Goal: Transaction & Acquisition: Purchase product/service

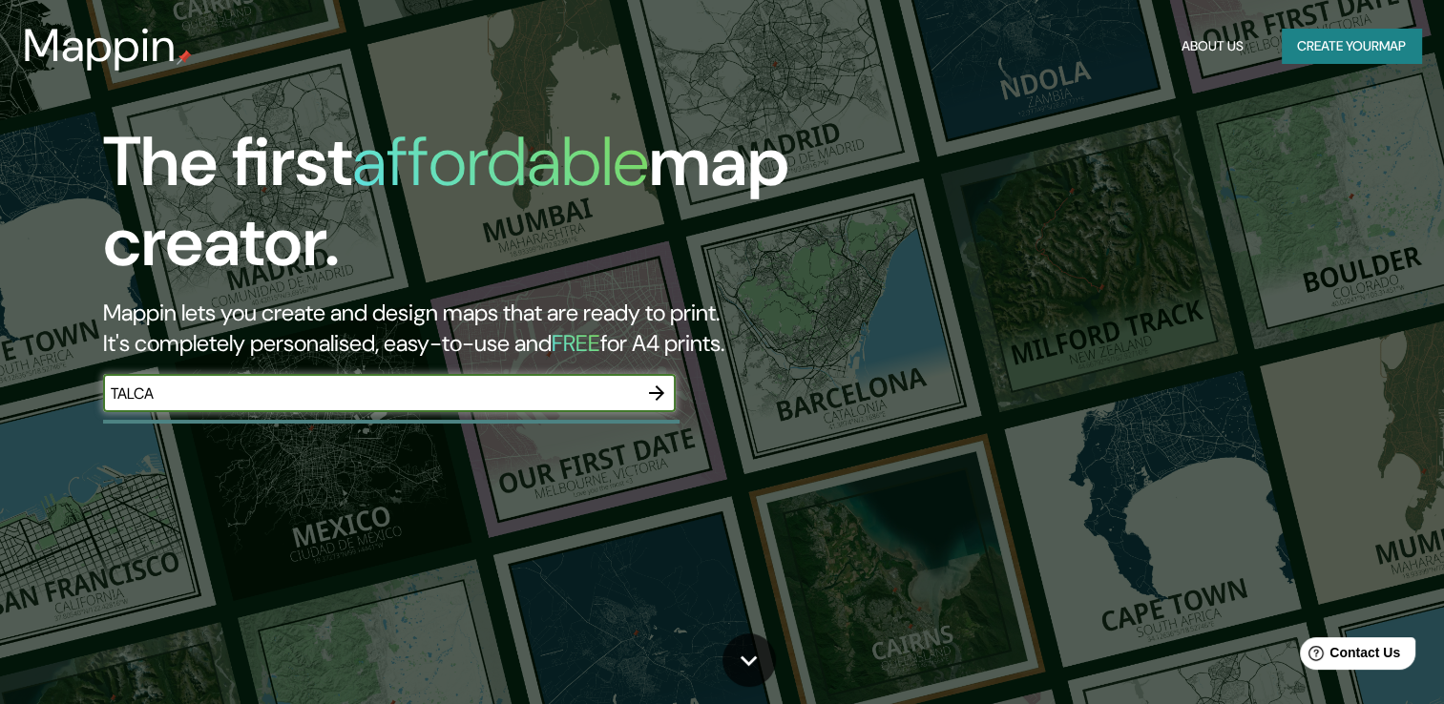
type input "talca"
click at [649, 397] on icon "button" at bounding box center [656, 393] width 23 height 23
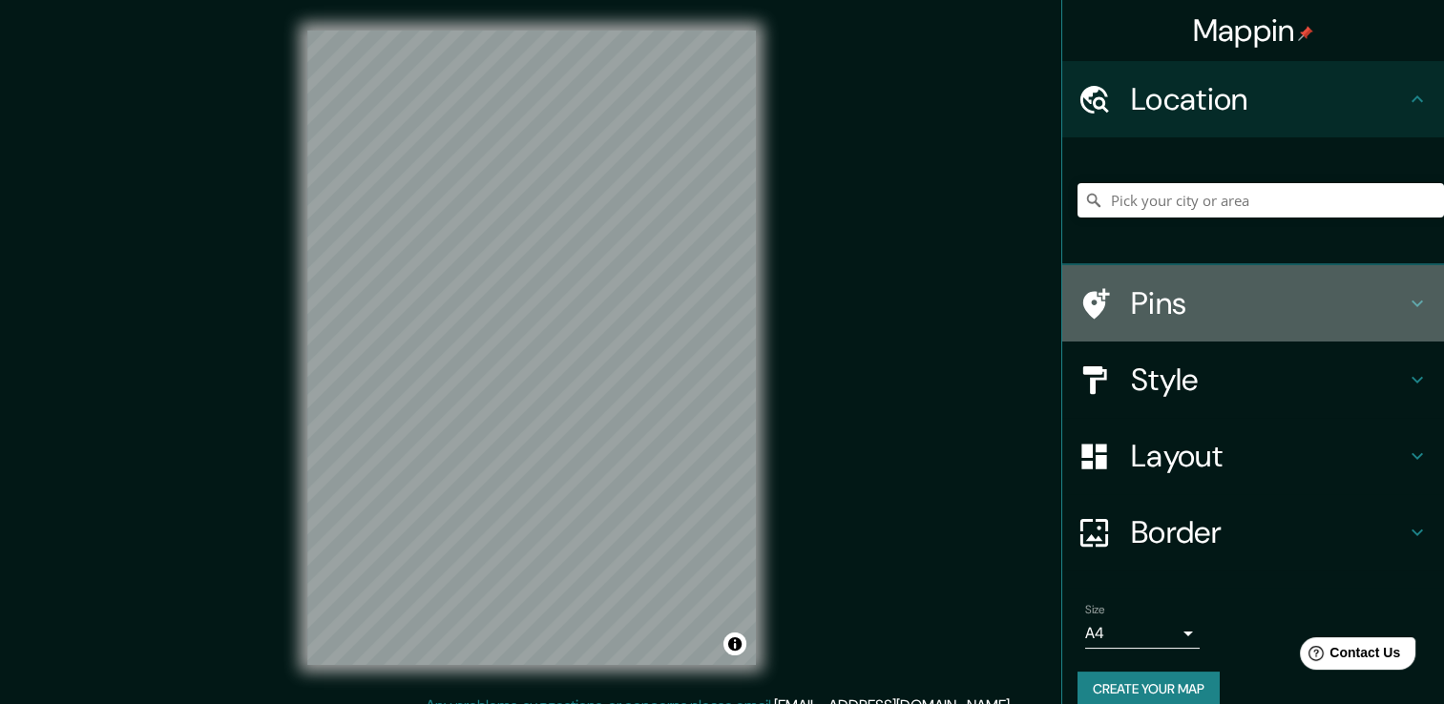
click at [1195, 309] on h4 "Pins" at bounding box center [1268, 303] width 275 height 38
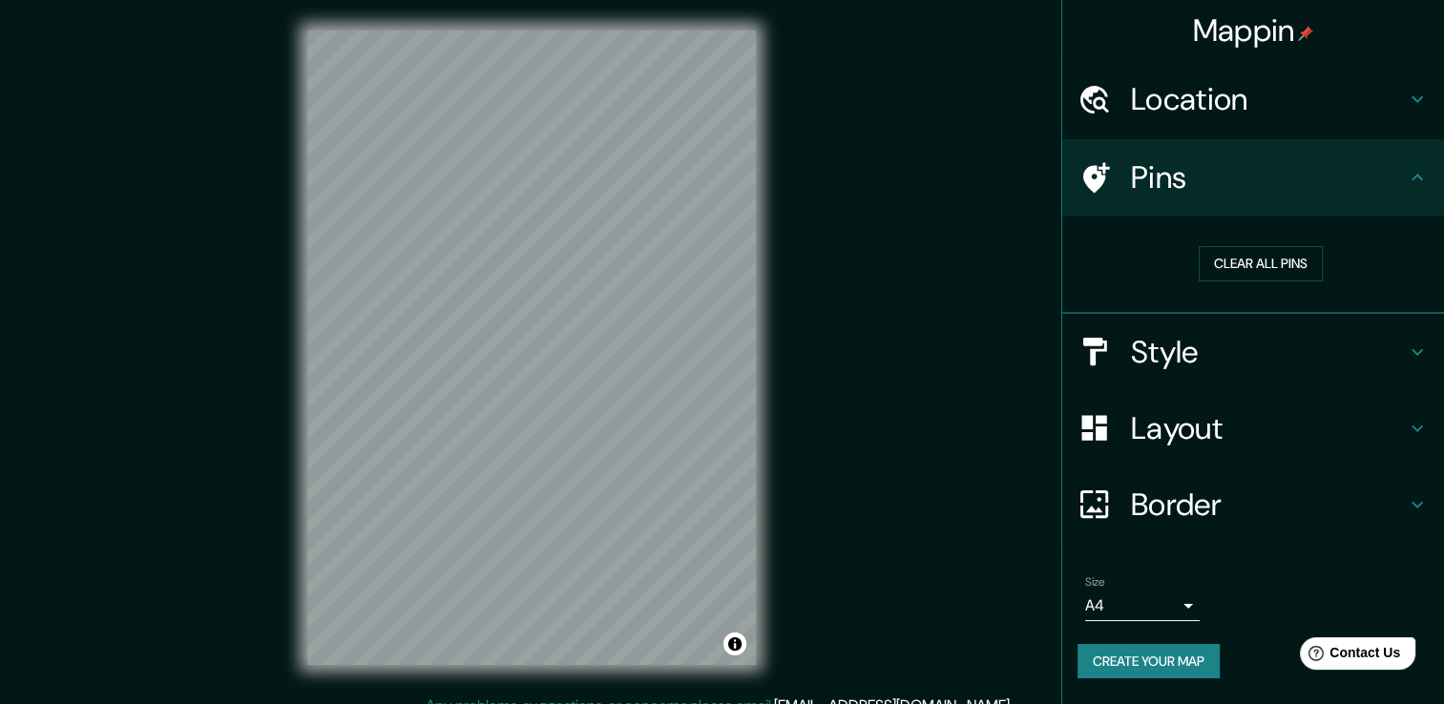
click at [1026, 346] on div "Mappin Location Pins Clear all pins Style Layout Border Choose a border. Hint :…" at bounding box center [722, 362] width 1444 height 725
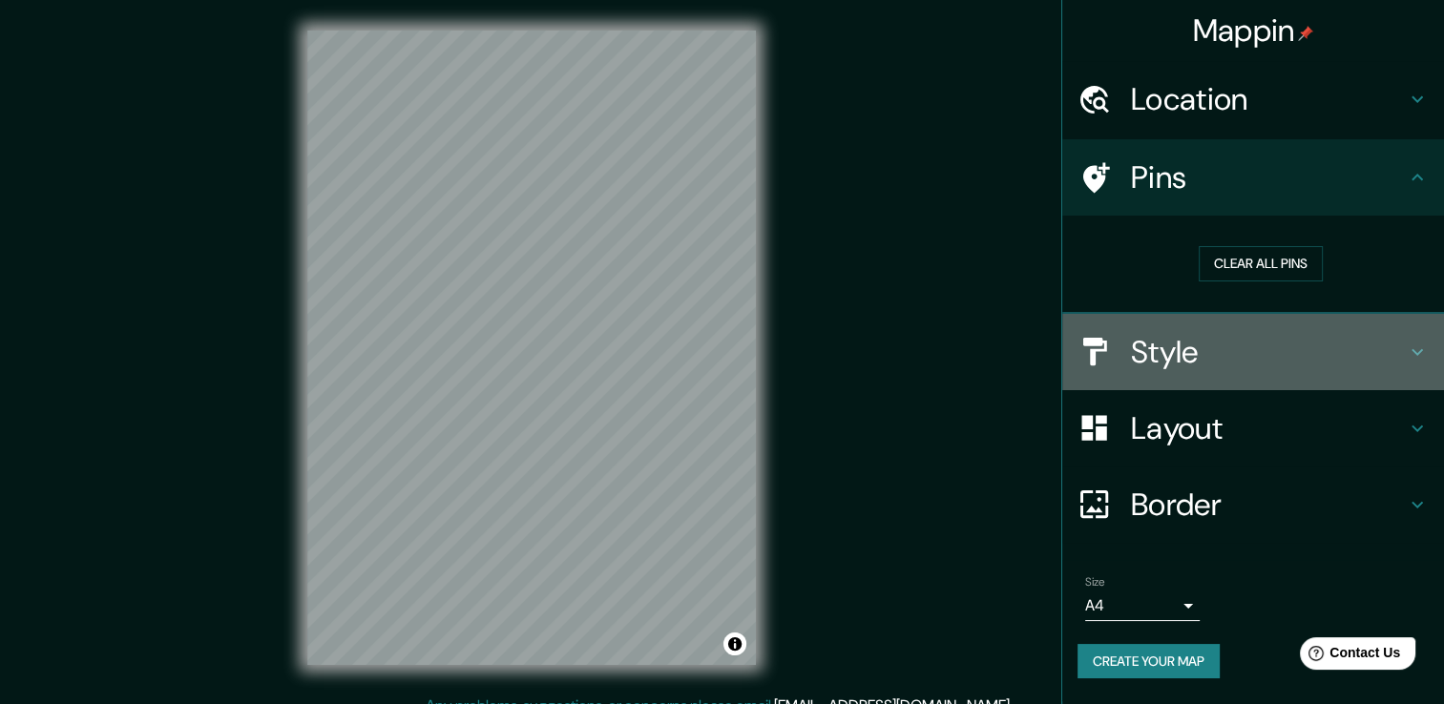
click at [1201, 355] on h4 "Style" at bounding box center [1268, 352] width 275 height 38
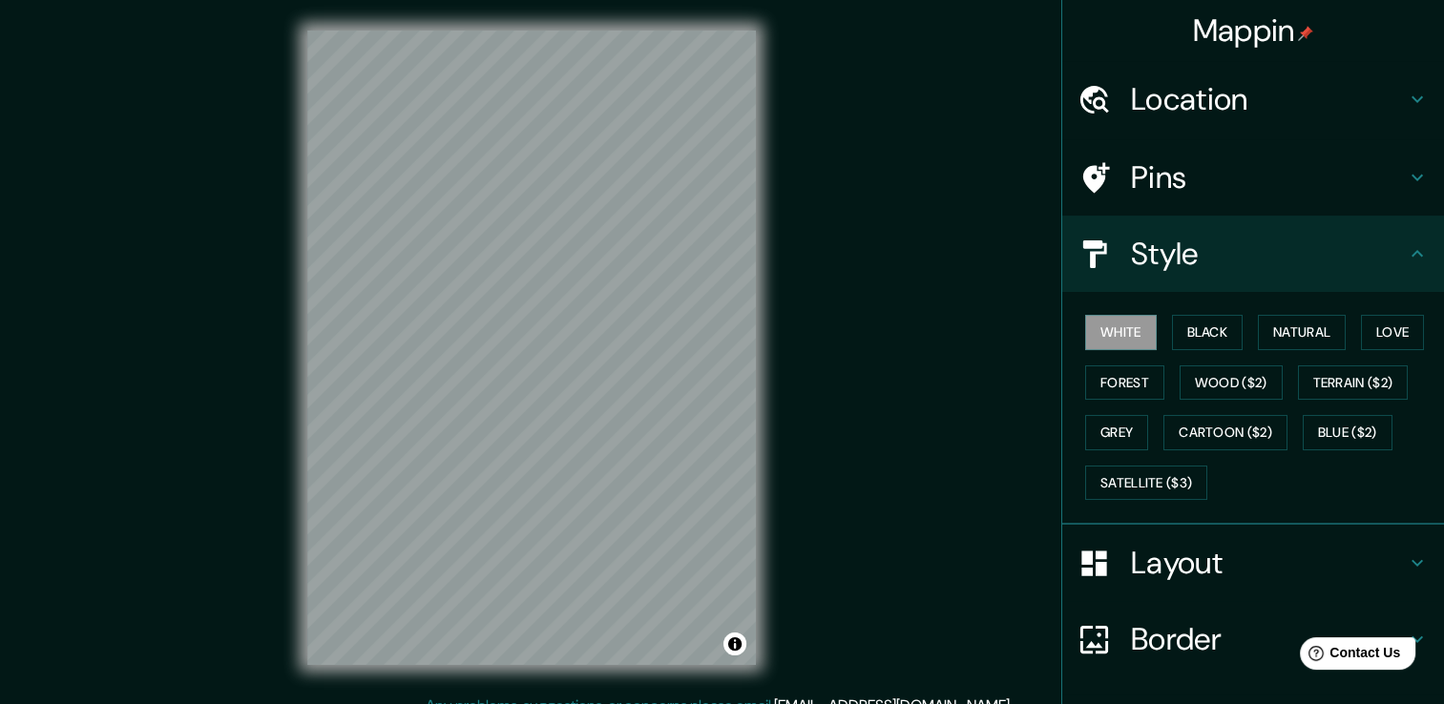
click at [968, 436] on div "Mappin Location Pins Style White Black Natural Love Forest Wood ($2) Terrain ($…" at bounding box center [722, 362] width 1444 height 725
click at [1310, 327] on button "Natural" at bounding box center [1302, 332] width 88 height 35
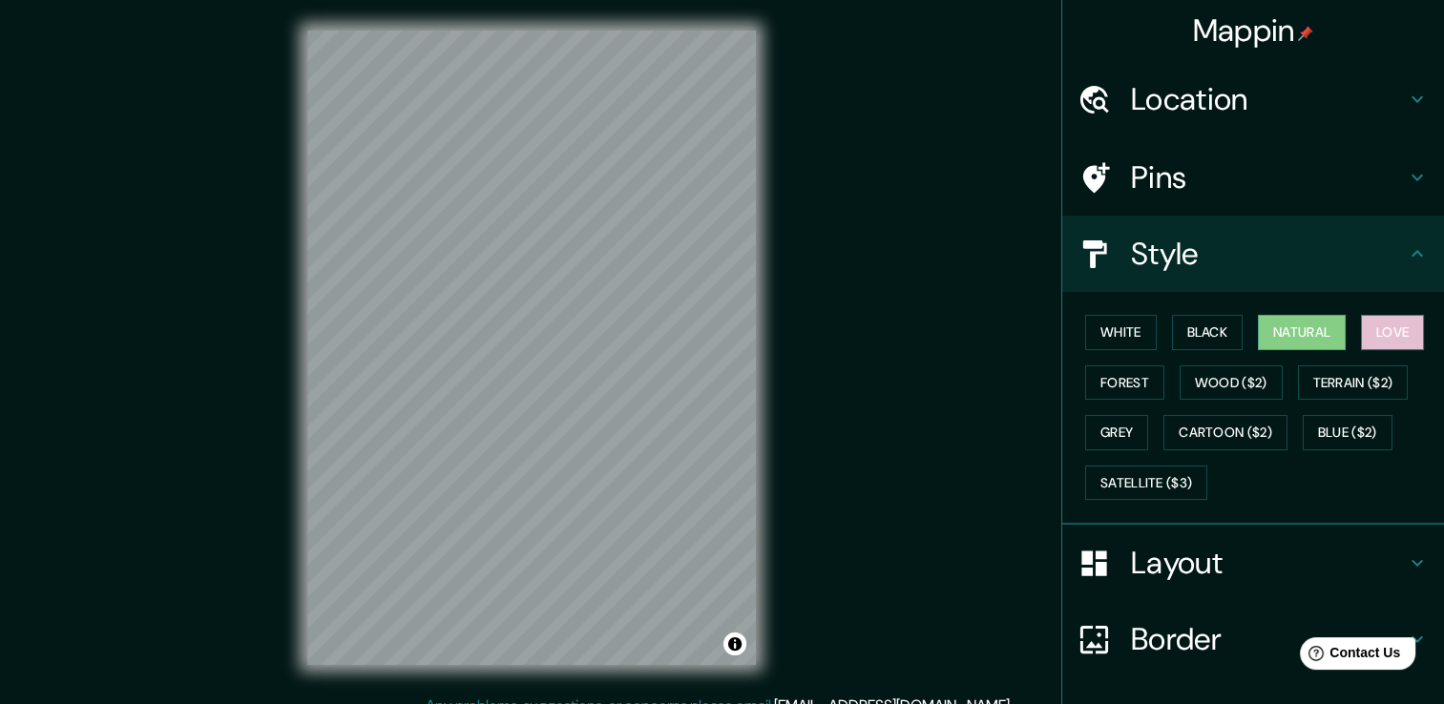
click at [1379, 330] on button "Love" at bounding box center [1392, 332] width 63 height 35
click at [1216, 329] on button "Black" at bounding box center [1208, 332] width 72 height 35
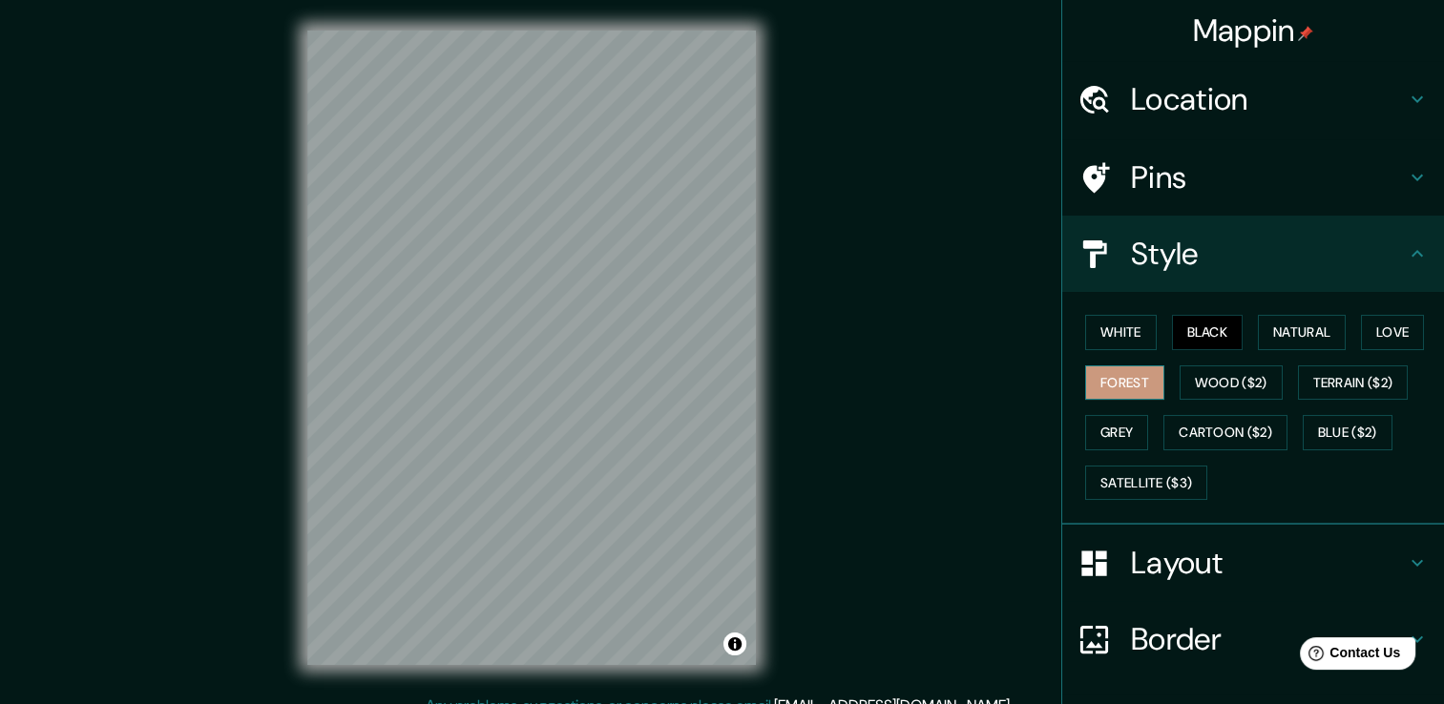
click at [1119, 373] on button "Forest" at bounding box center [1124, 383] width 79 height 35
click at [1111, 430] on button "Grey" at bounding box center [1116, 432] width 63 height 35
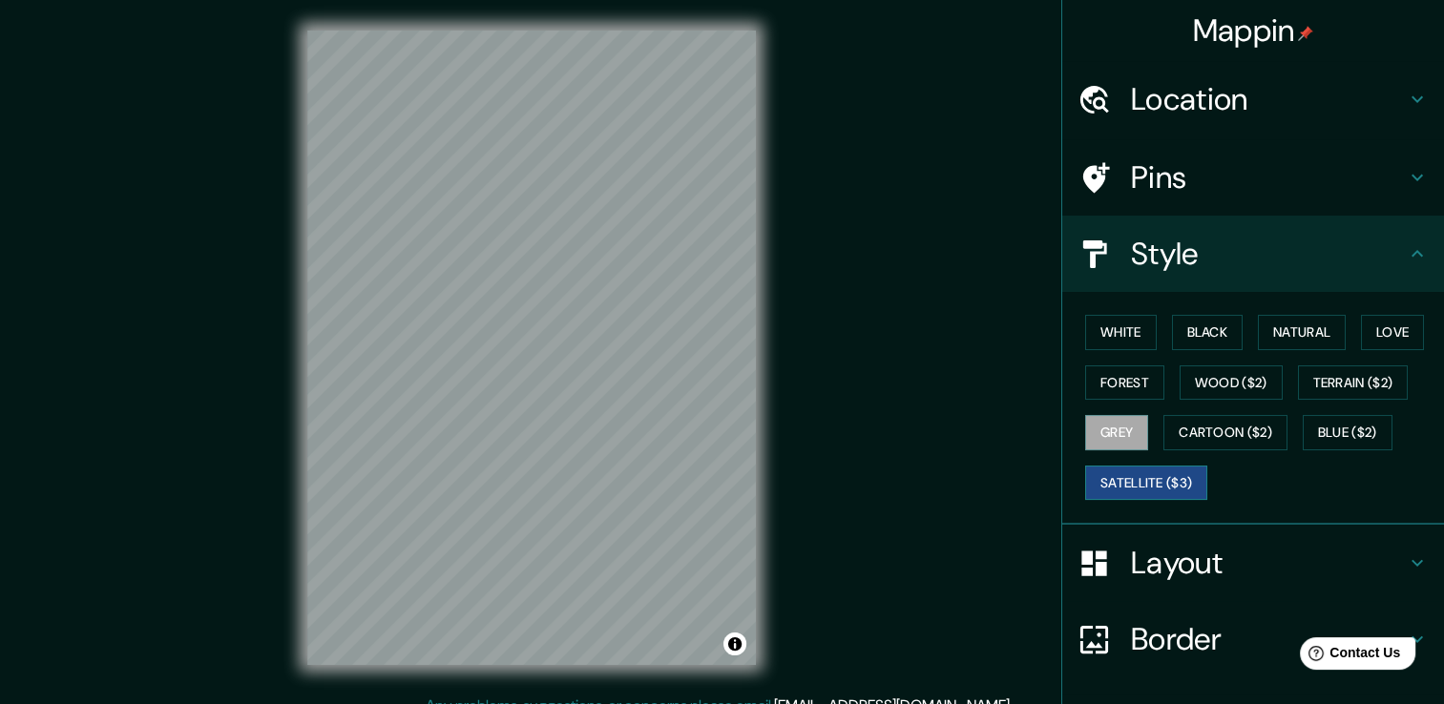
click at [1115, 472] on button "Satellite ($3)" at bounding box center [1146, 483] width 122 height 35
click at [1222, 438] on button "Cartoon ($2)" at bounding box center [1226, 432] width 124 height 35
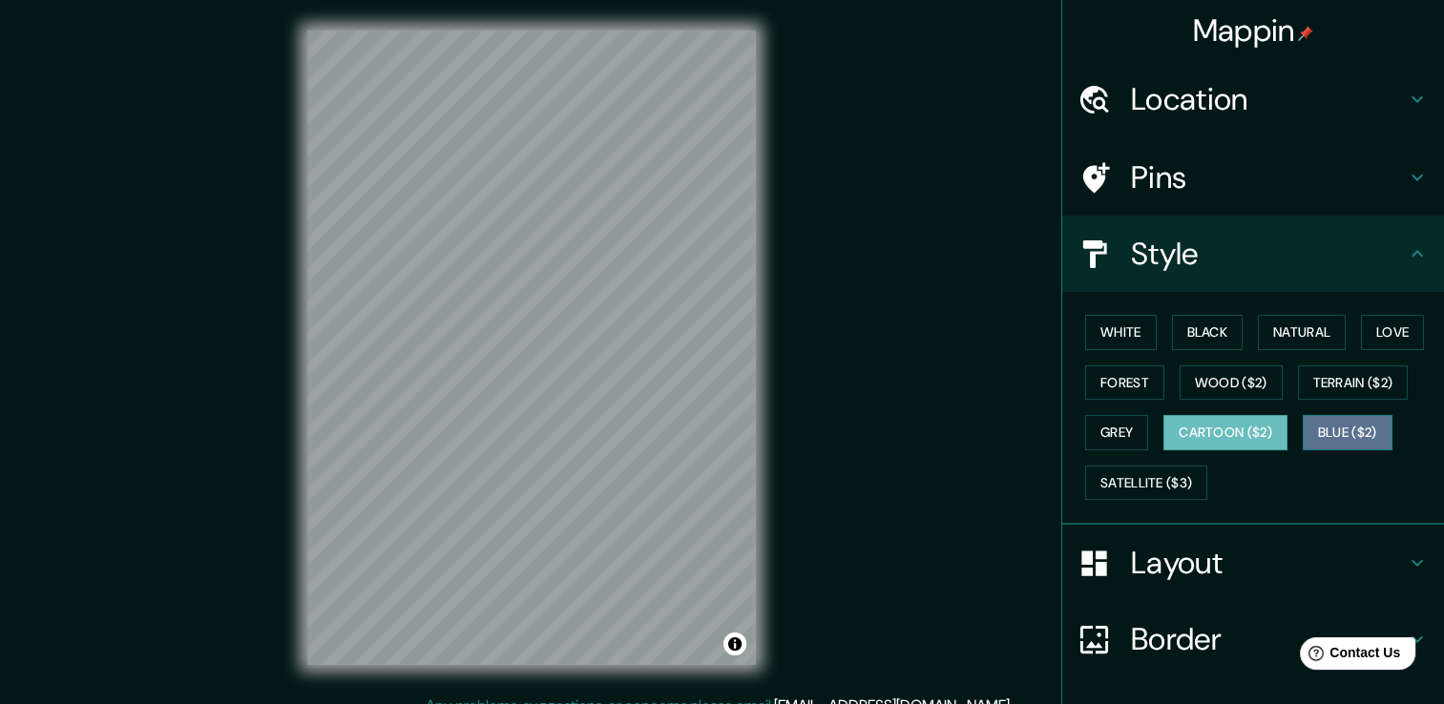
click at [1329, 428] on button "Blue ($2)" at bounding box center [1348, 432] width 90 height 35
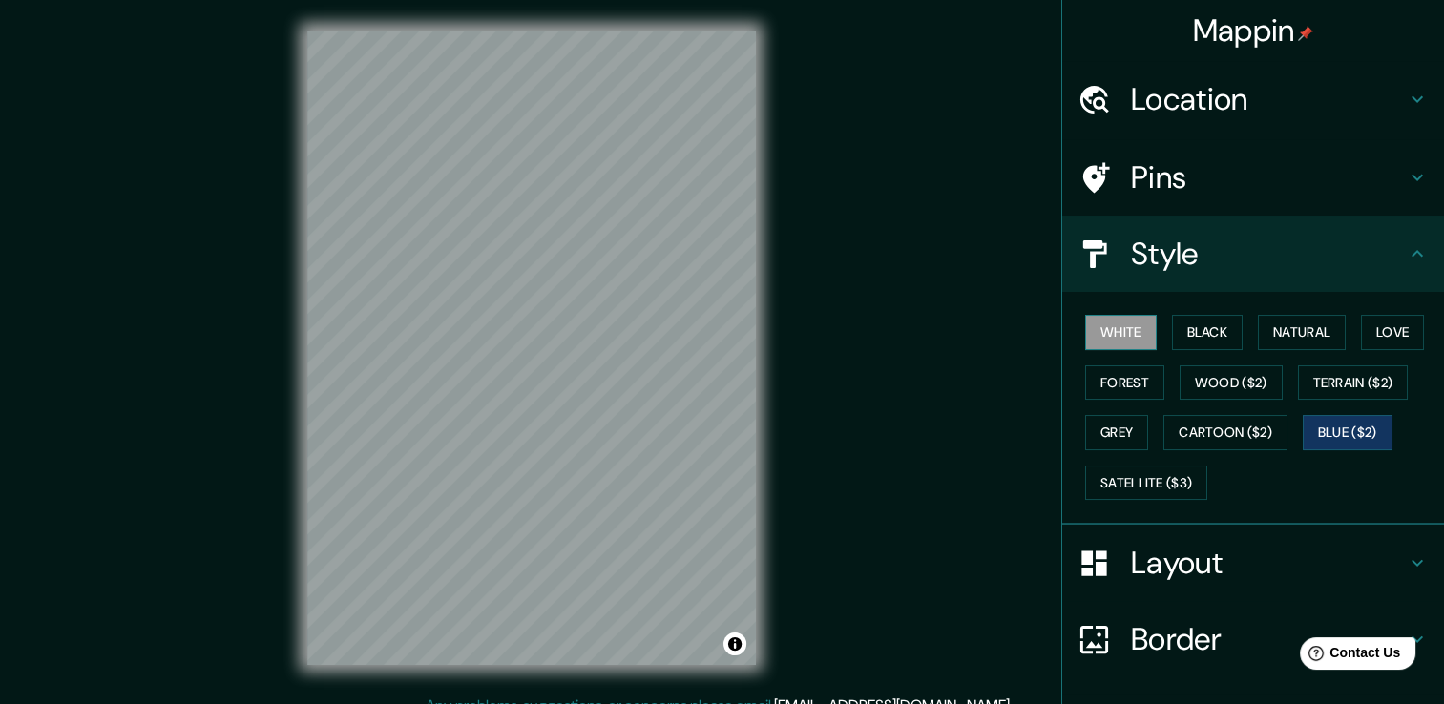
click at [1109, 335] on button "White" at bounding box center [1121, 332] width 72 height 35
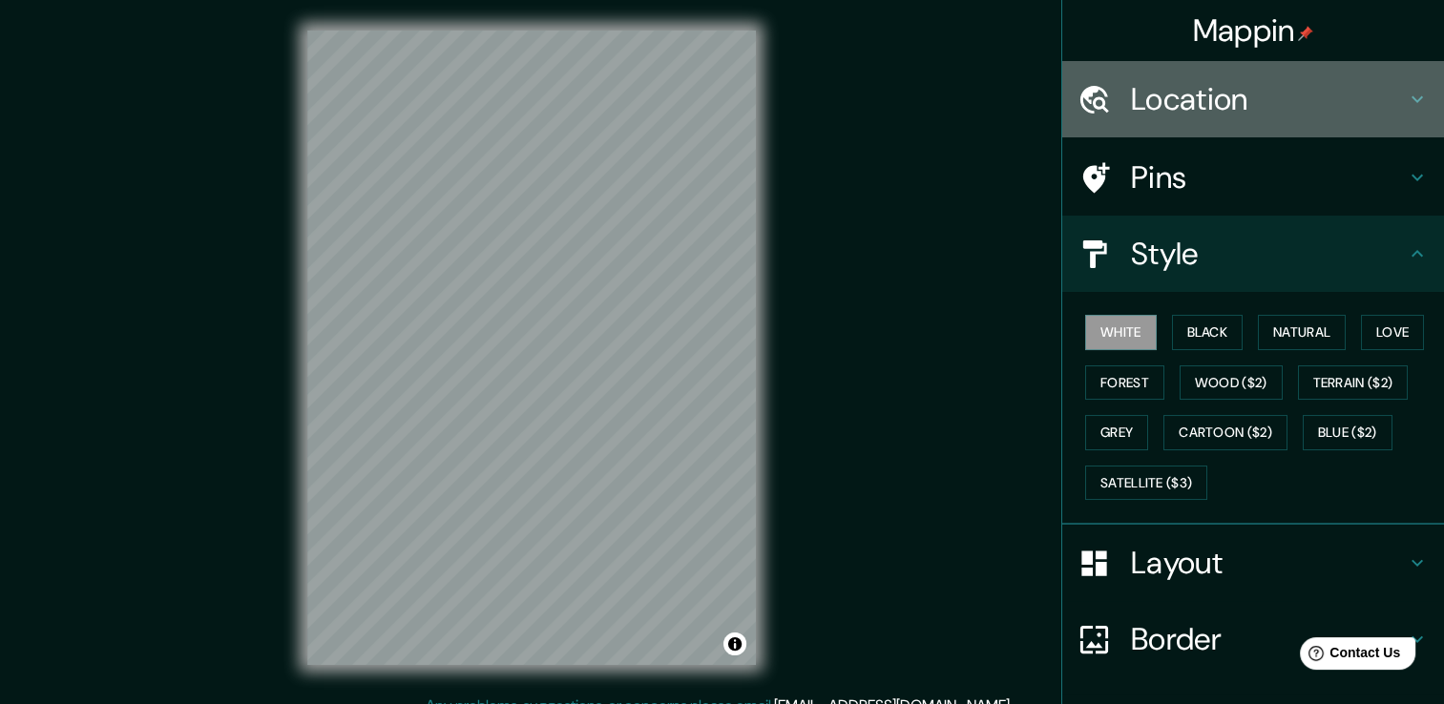
click at [1248, 109] on h4 "Location" at bounding box center [1268, 99] width 275 height 38
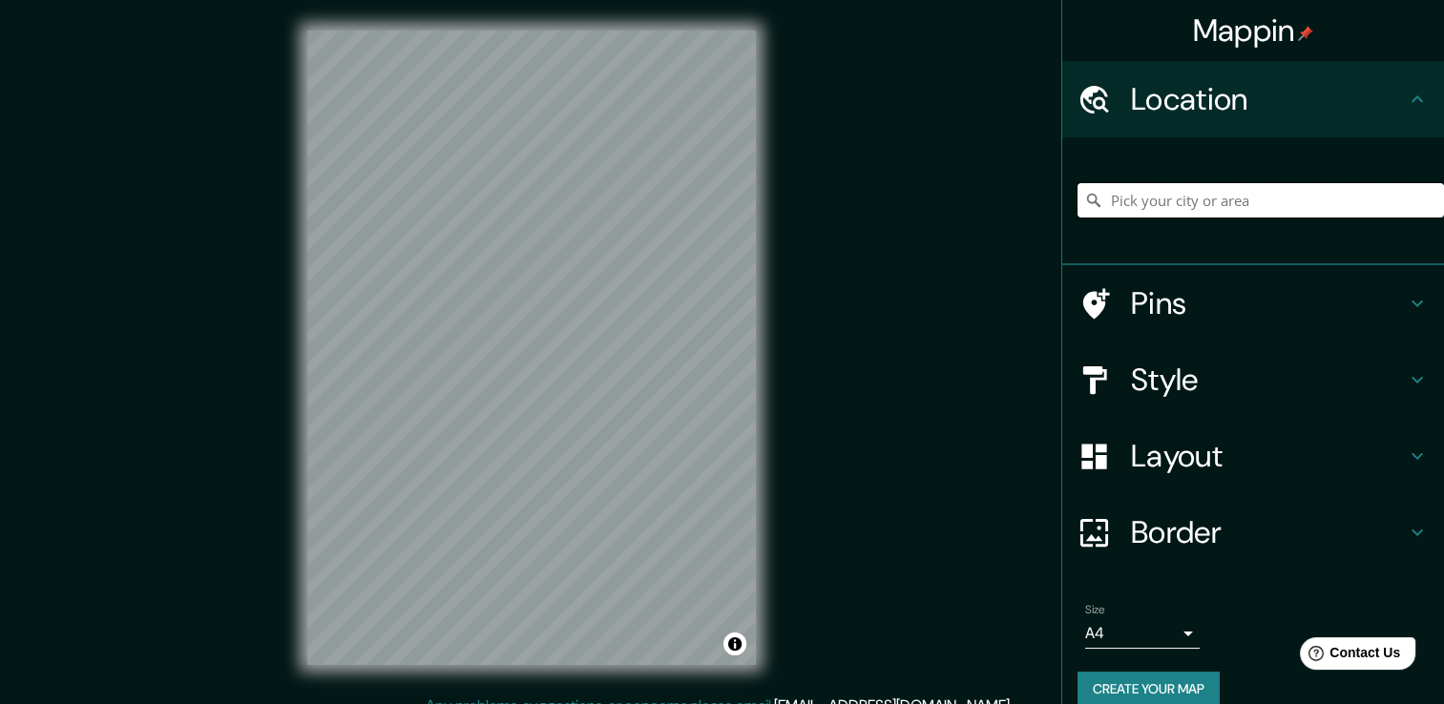
click at [1162, 208] on input "Pick your city or area" at bounding box center [1261, 200] width 367 height 34
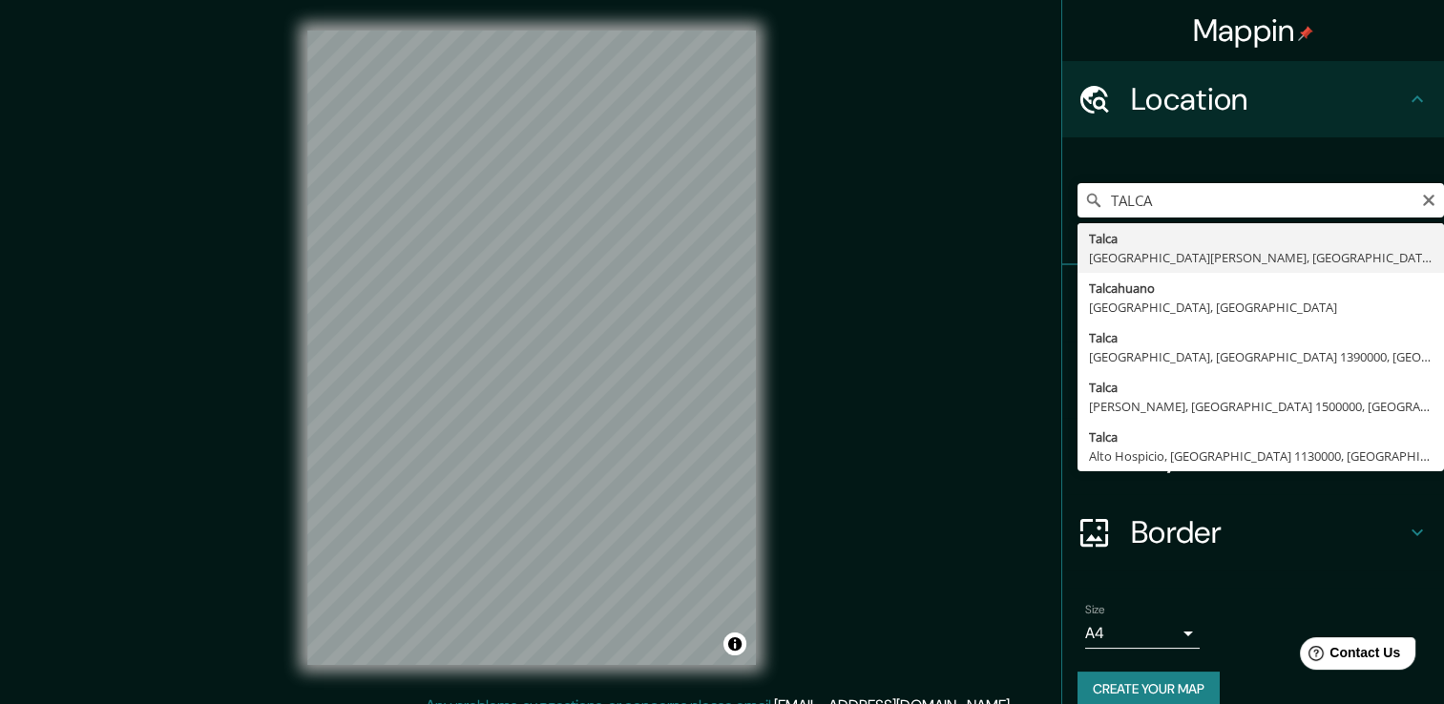
type input "[GEOGRAPHIC_DATA], [GEOGRAPHIC_DATA][PERSON_NAME], [GEOGRAPHIC_DATA]"
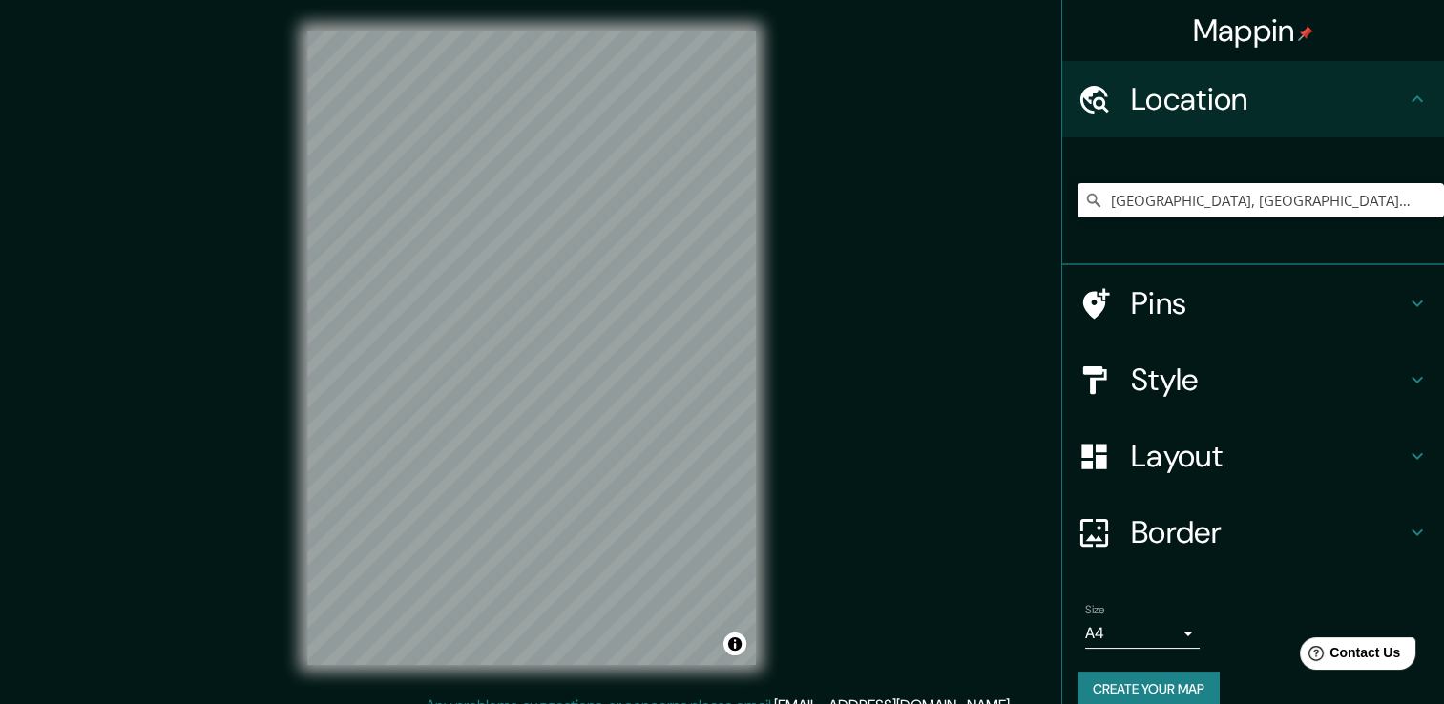
click at [1206, 289] on h4 "Pins" at bounding box center [1268, 303] width 275 height 38
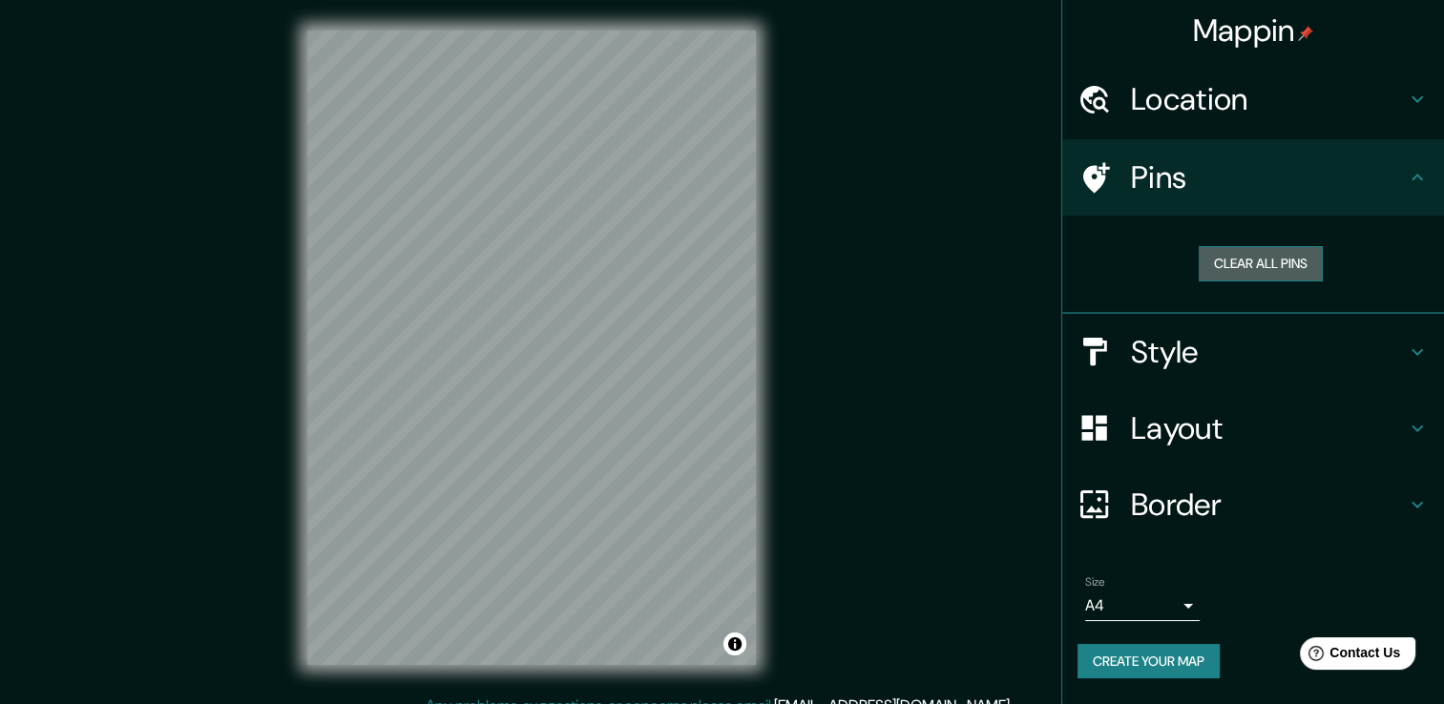
click at [1252, 265] on button "Clear all pins" at bounding box center [1261, 263] width 124 height 35
drag, startPoint x: 714, startPoint y: 314, endPoint x: 697, endPoint y: 359, distance: 48.0
click at [696, 365] on div at bounding box center [696, 365] width 15 height 15
drag, startPoint x: 691, startPoint y: 361, endPoint x: 714, endPoint y: 376, distance: 27.5
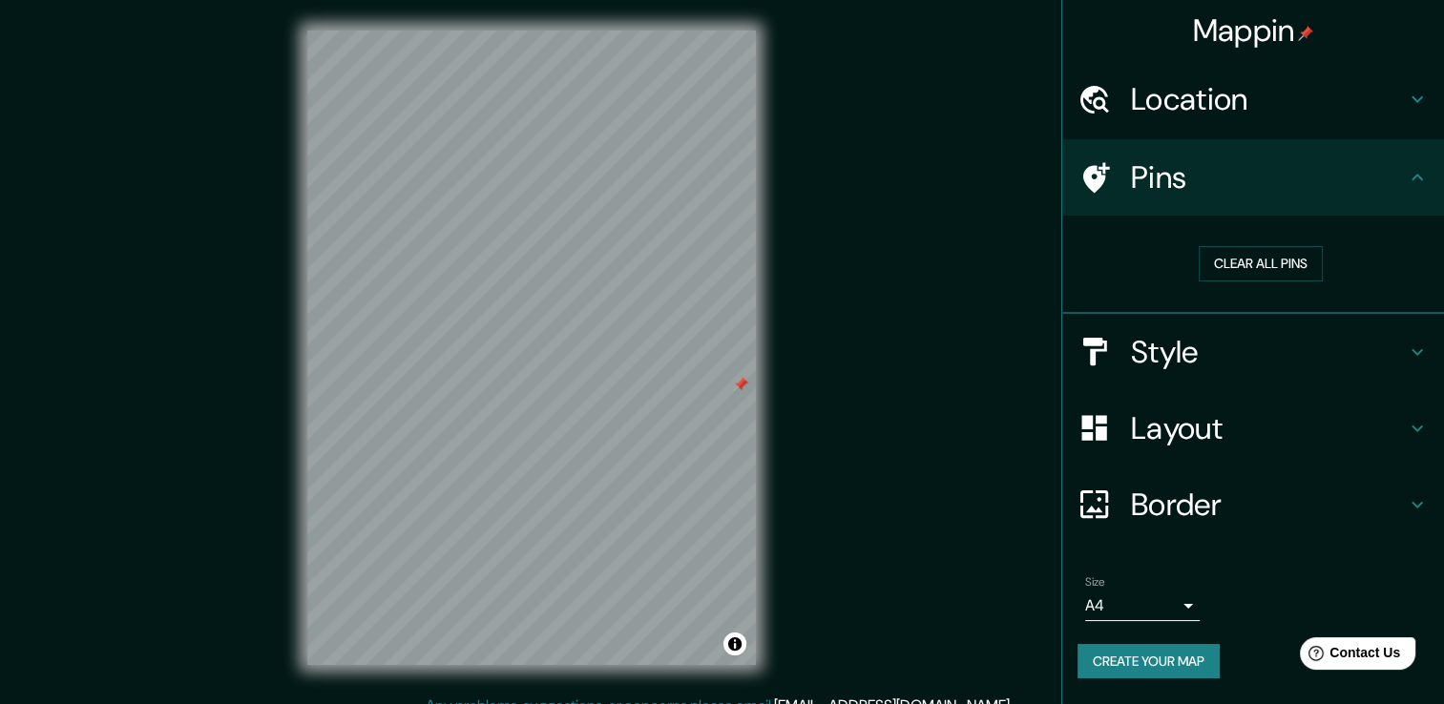
click at [733, 383] on div at bounding box center [740, 384] width 15 height 15
drag, startPoint x: 714, startPoint y: 376, endPoint x: 840, endPoint y: 571, distance: 231.9
click at [836, 574] on div "Mappin Location [GEOGRAPHIC_DATA], [GEOGRAPHIC_DATA][PERSON_NAME], [GEOGRAPHIC_…" at bounding box center [722, 362] width 1444 height 725
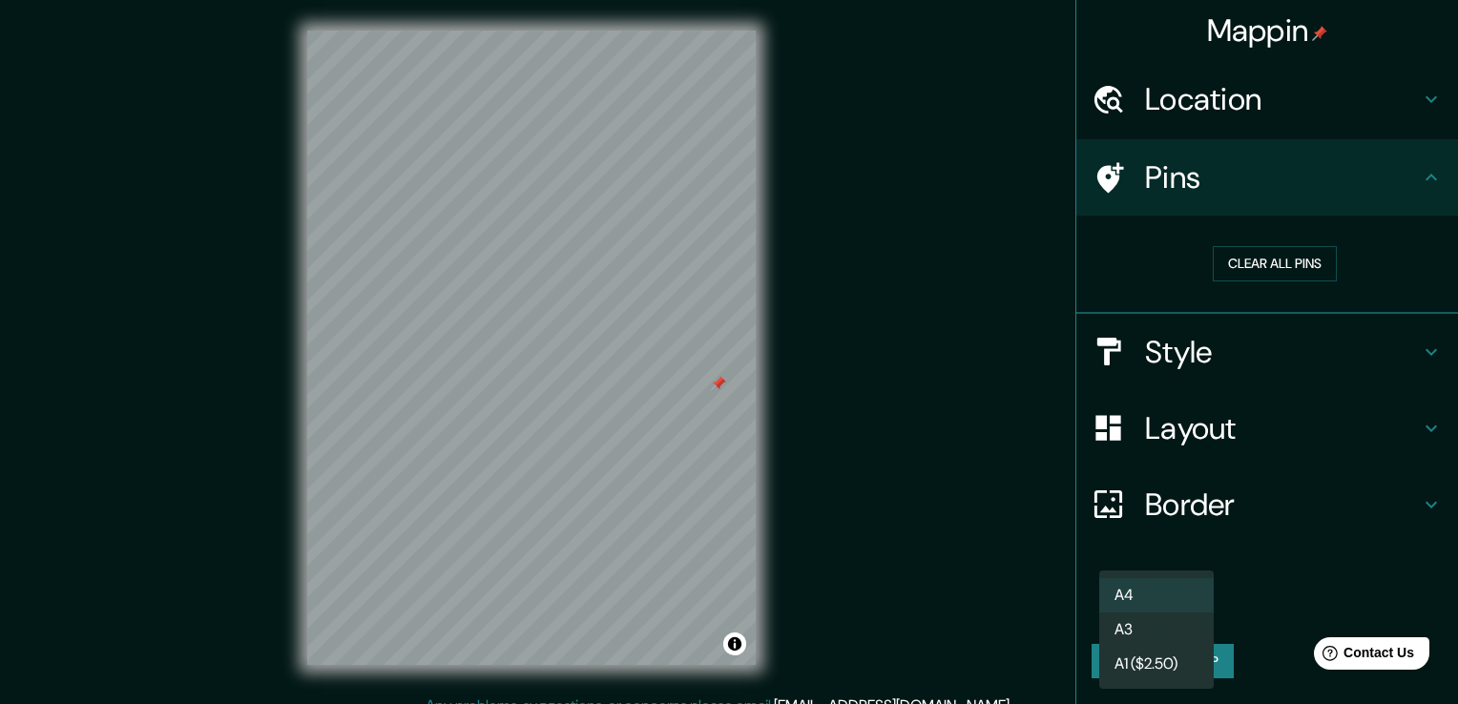
click at [1191, 608] on body "Mappin Location [GEOGRAPHIC_DATA], [GEOGRAPHIC_DATA][PERSON_NAME], [GEOGRAPHIC_…" at bounding box center [729, 352] width 1458 height 704
click at [1175, 638] on li "A3" at bounding box center [1157, 630] width 115 height 34
type input "a4"
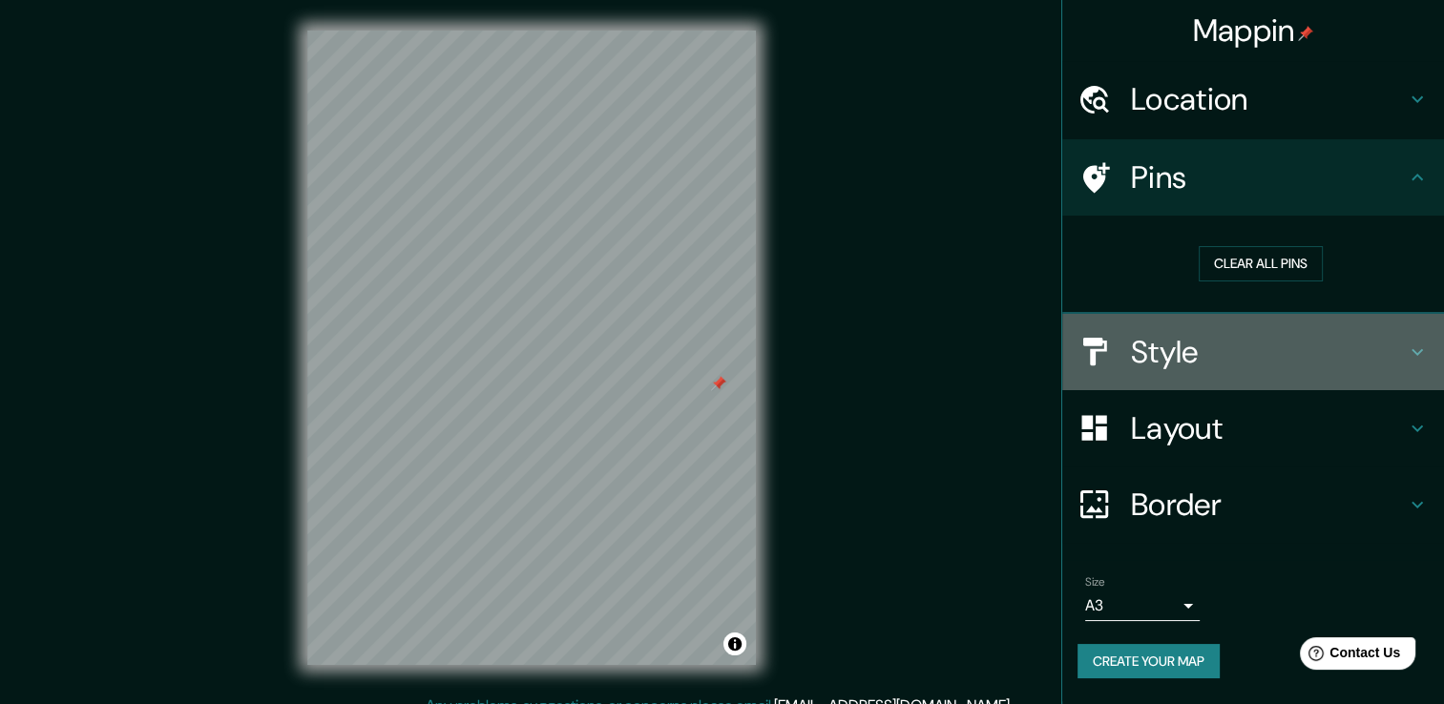
click at [1229, 358] on h4 "Style" at bounding box center [1268, 352] width 275 height 38
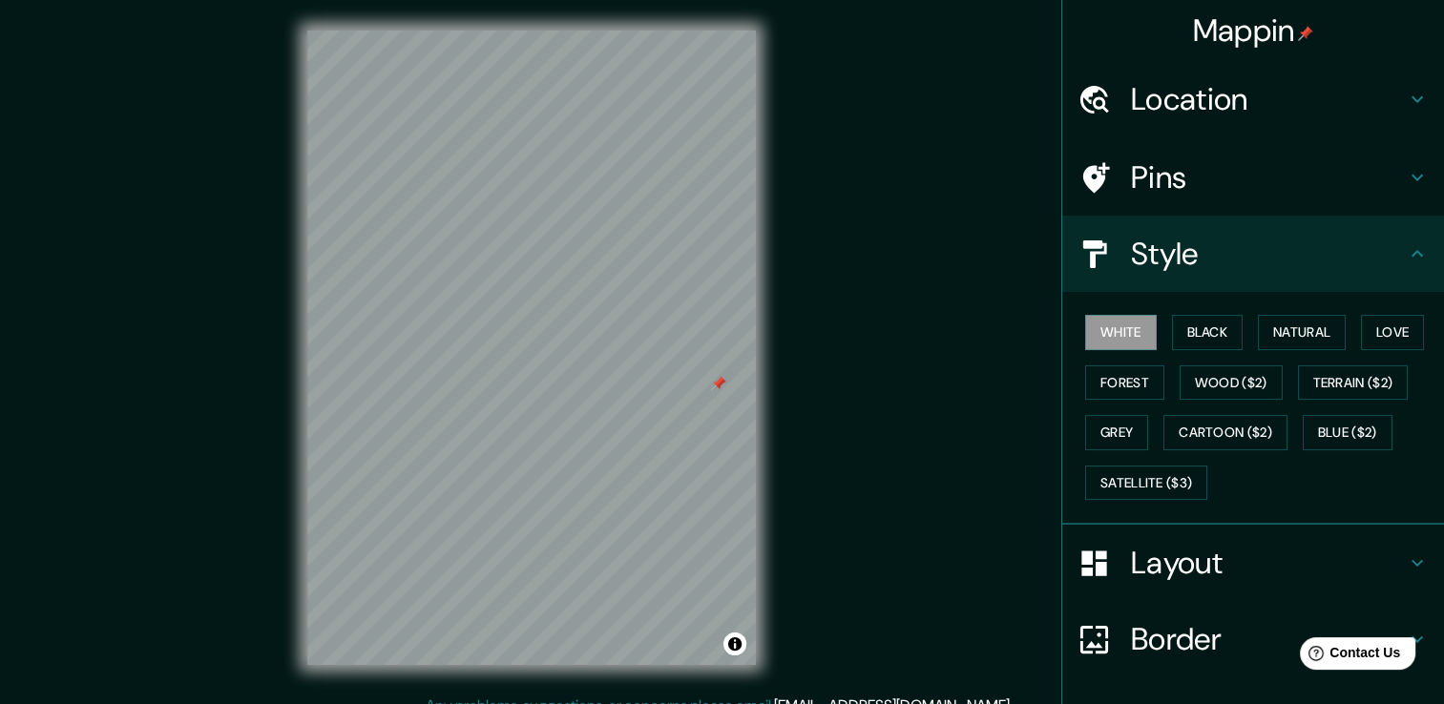
click at [1207, 572] on h4 "Layout" at bounding box center [1268, 563] width 275 height 38
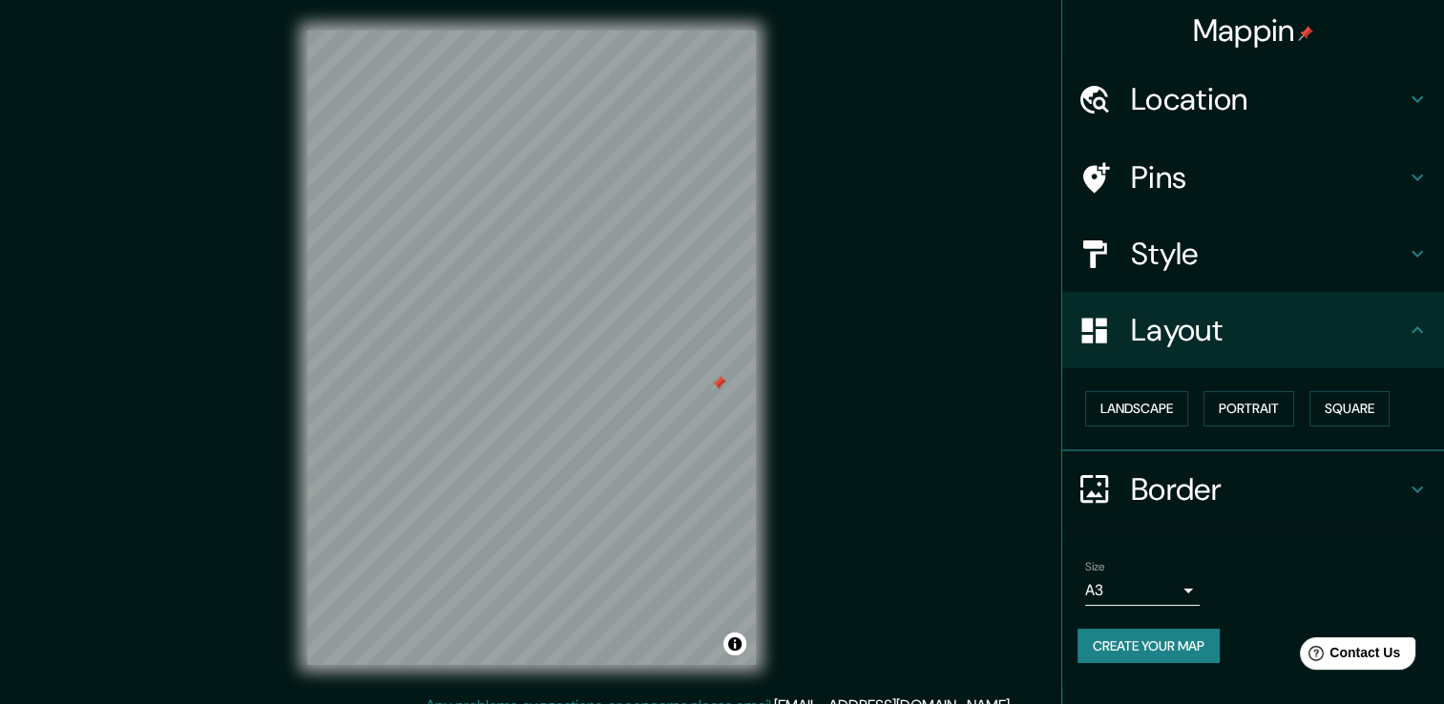
click at [1210, 487] on h4 "Border" at bounding box center [1268, 490] width 275 height 38
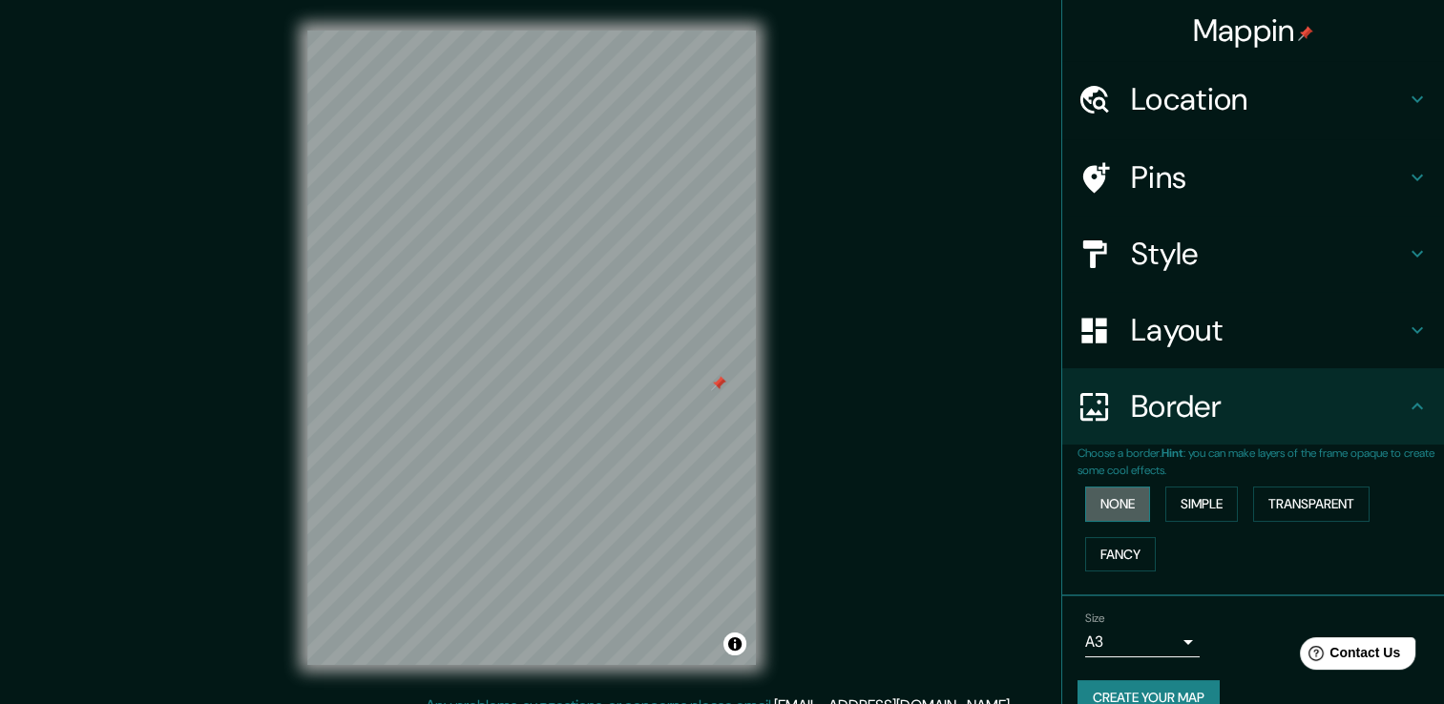
click at [1108, 514] on button "None" at bounding box center [1117, 504] width 65 height 35
click at [1181, 504] on button "Simple" at bounding box center [1201, 504] width 73 height 35
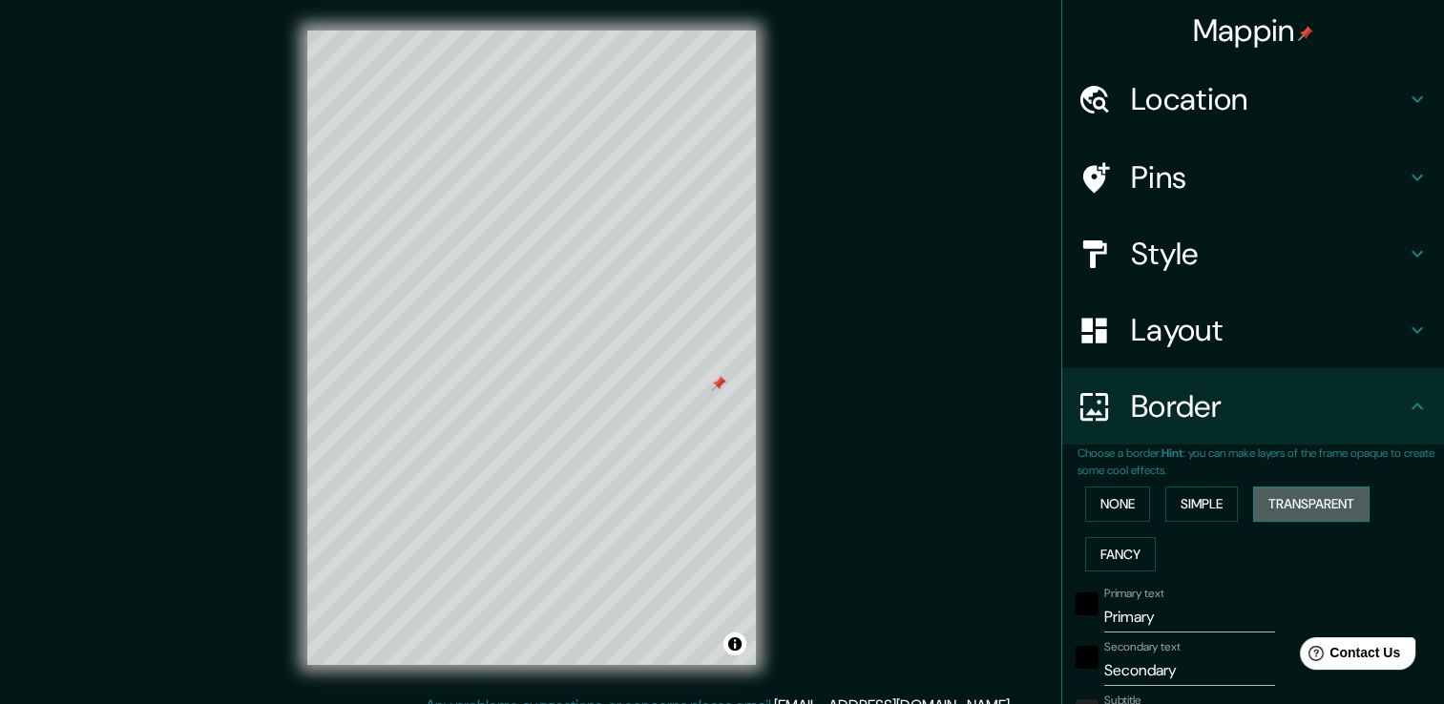
click at [1268, 498] on button "Transparent" at bounding box center [1311, 504] width 116 height 35
click at [1122, 556] on button "Fancy" at bounding box center [1120, 554] width 71 height 35
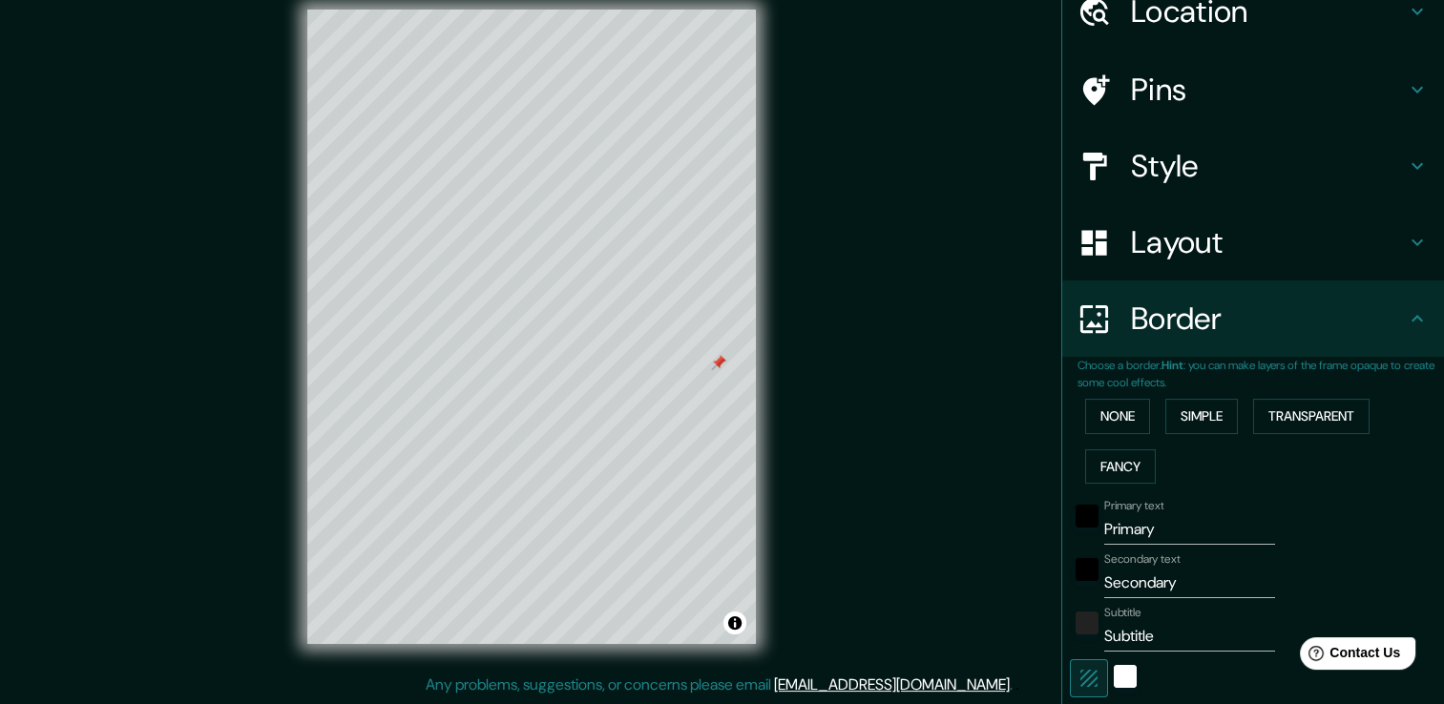
scroll to position [95, 0]
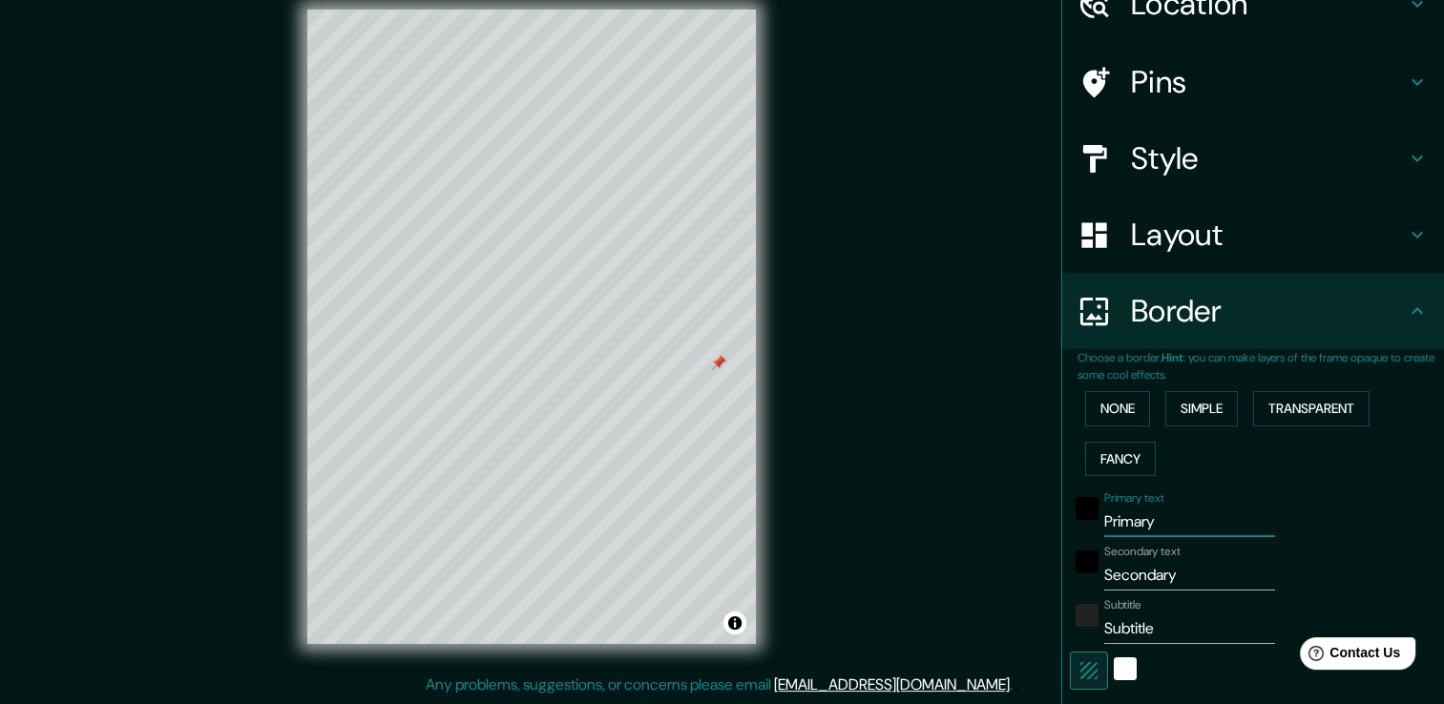
drag, startPoint x: 1160, startPoint y: 522, endPoint x: 988, endPoint y: 526, distance: 171.9
click at [988, 526] on div "Mappin Location [GEOGRAPHIC_DATA], [GEOGRAPHIC_DATA][PERSON_NAME], [GEOGRAPHIC_…" at bounding box center [722, 341] width 1444 height 725
type input "38"
type input "19"
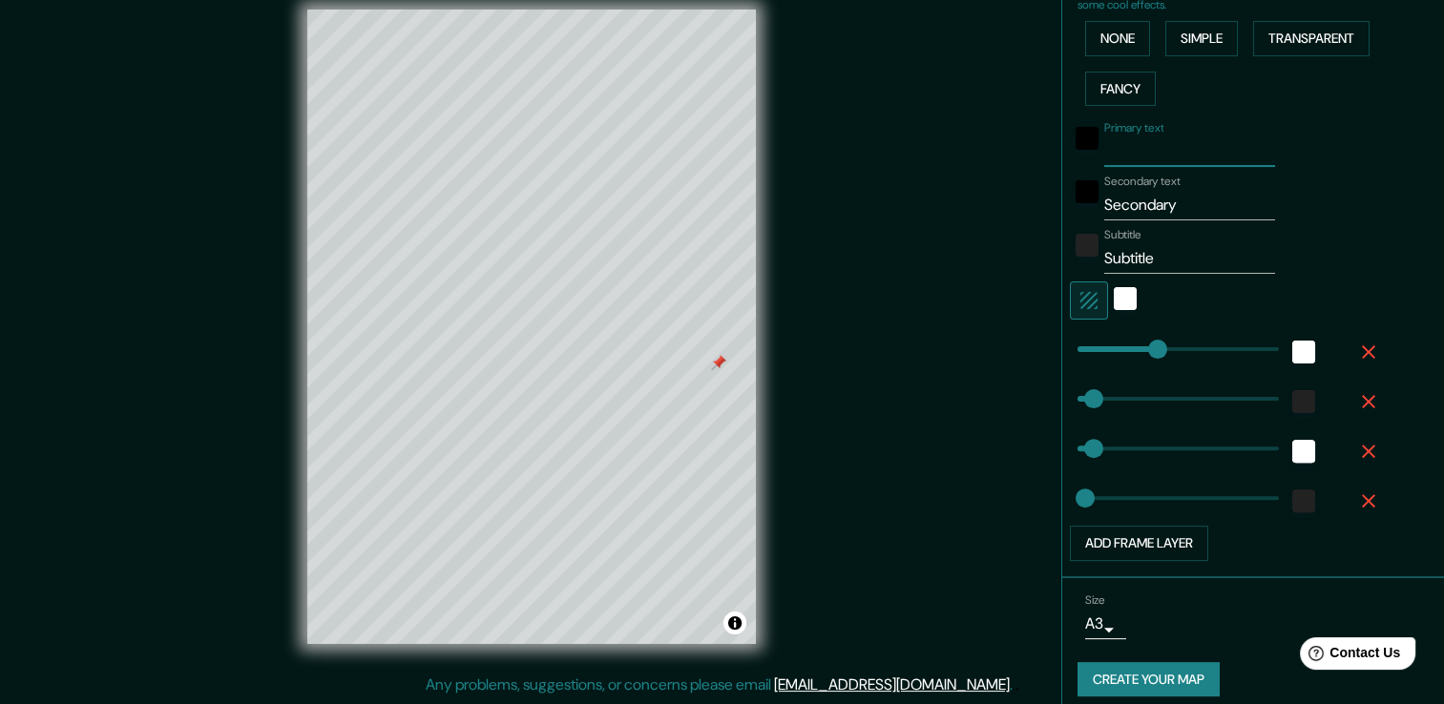
scroll to position [477, 0]
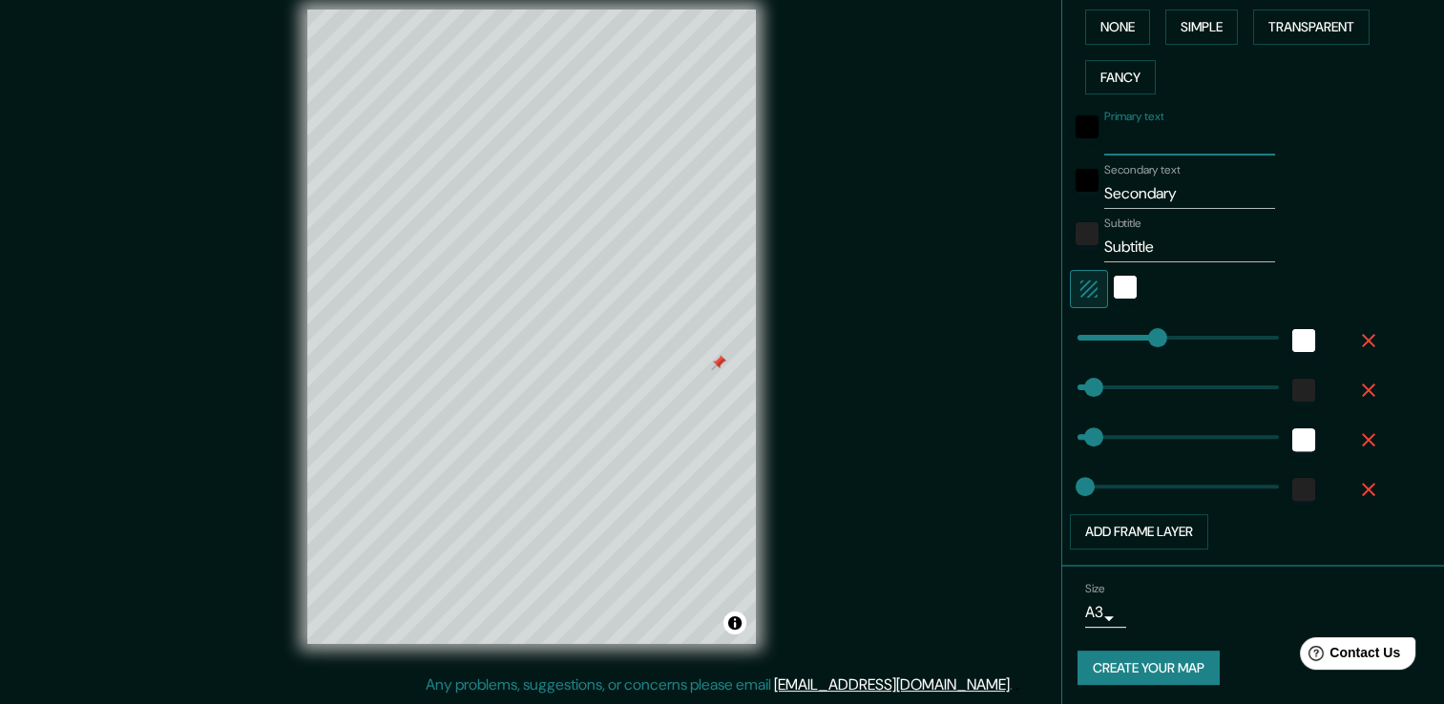
type input "Primary"
type input "38"
type input "19"
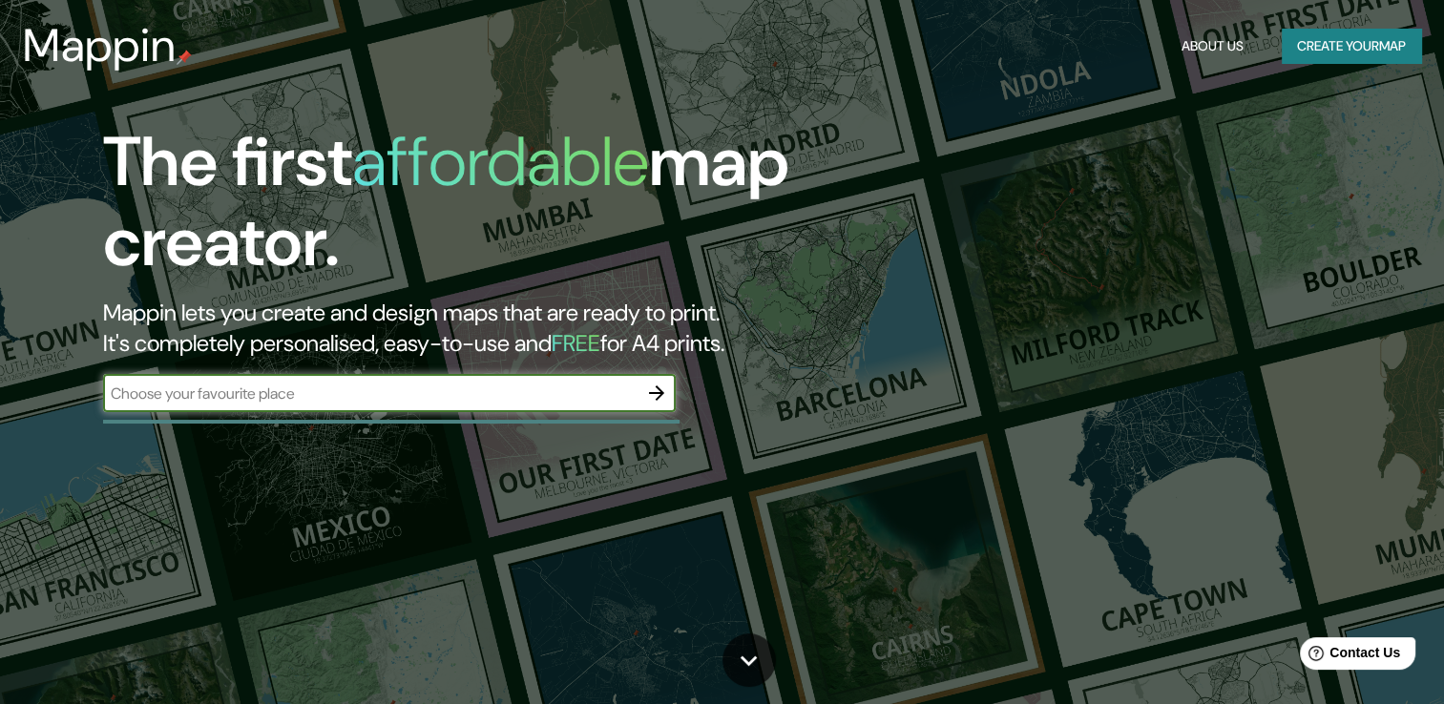
click at [650, 391] on icon "button" at bounding box center [656, 393] width 23 height 23
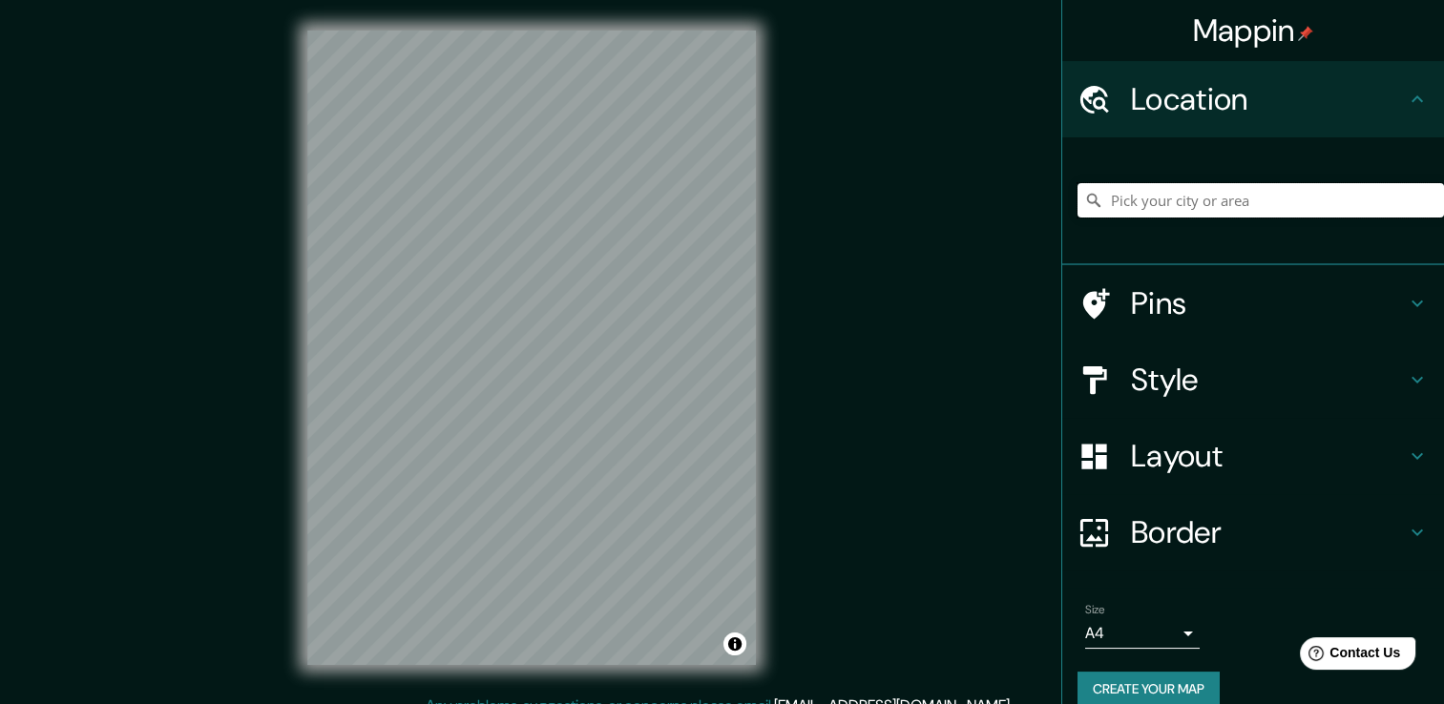
click at [1160, 200] on input "Pick your city or area" at bounding box center [1261, 200] width 367 height 34
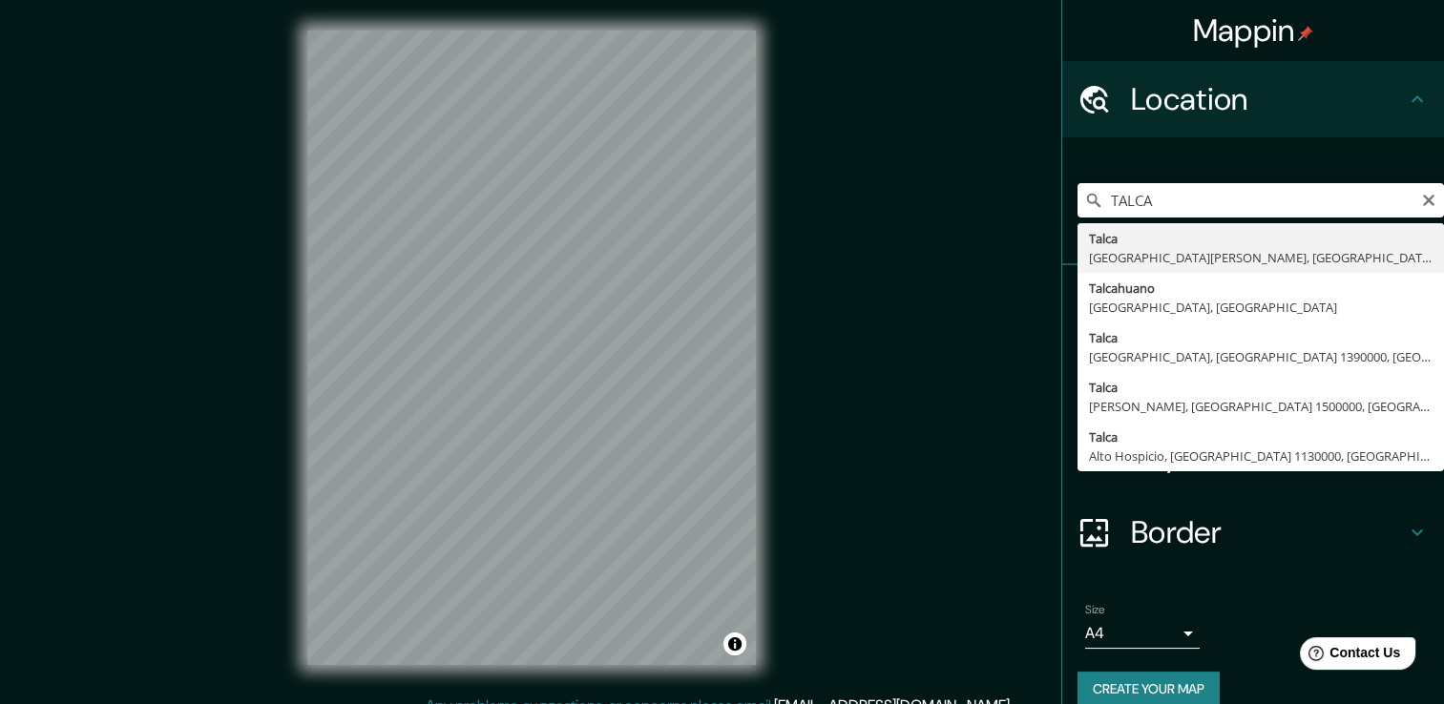
type input "[GEOGRAPHIC_DATA], [GEOGRAPHIC_DATA][PERSON_NAME], [GEOGRAPHIC_DATA]"
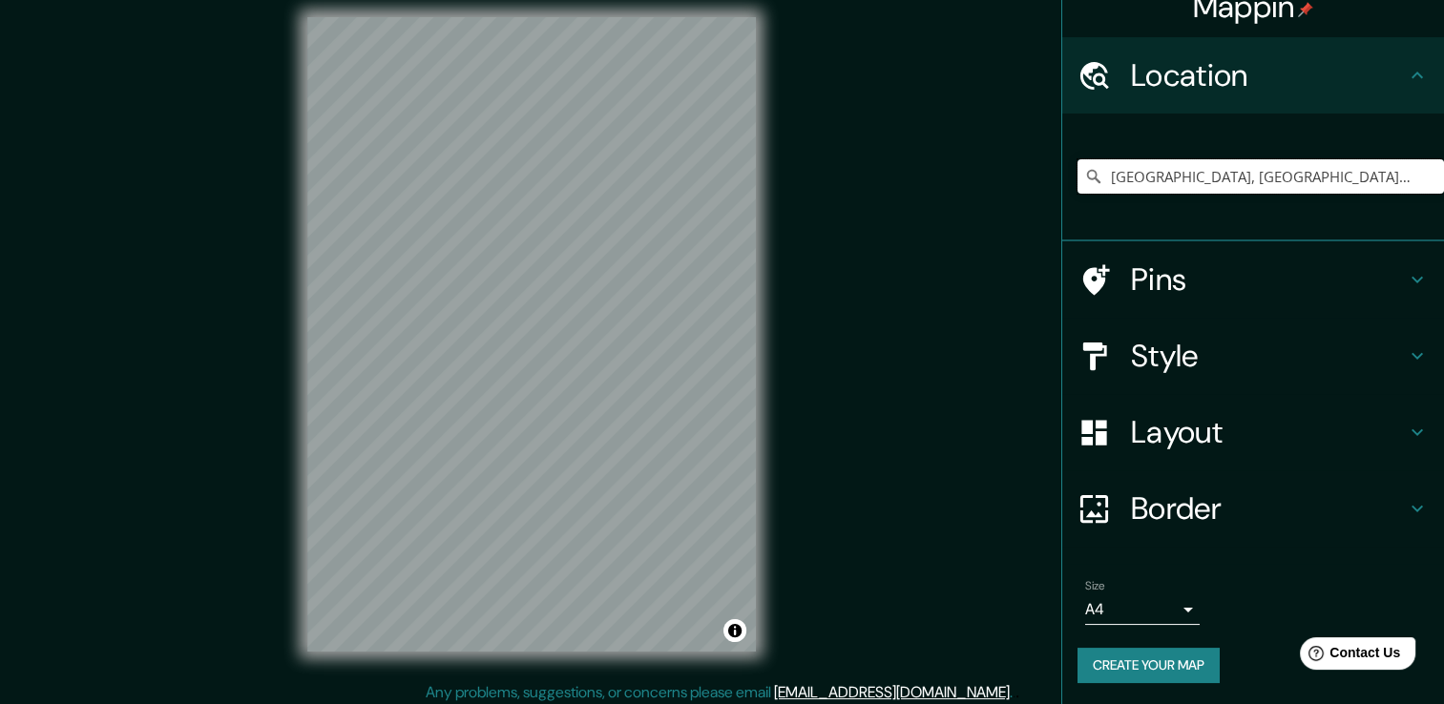
scroll to position [21, 0]
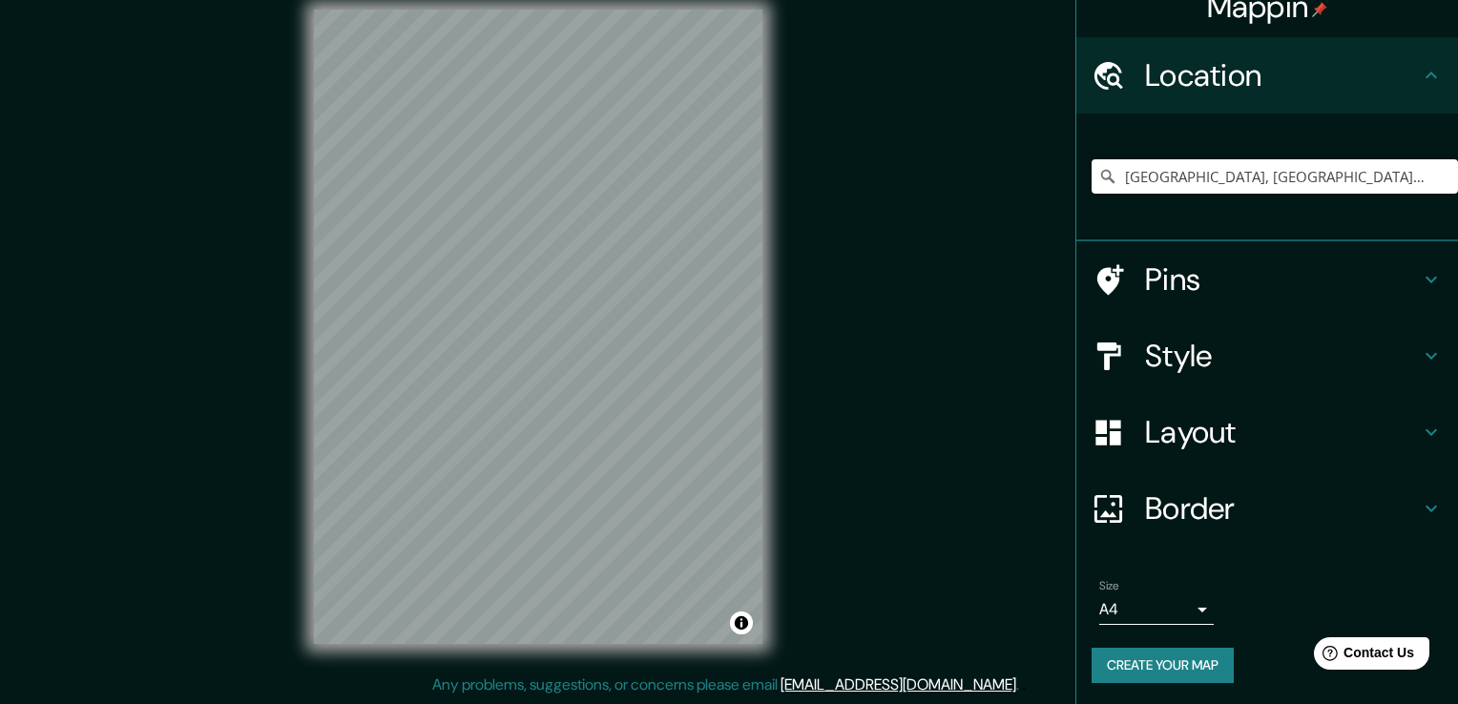
click at [1137, 613] on body "Mappin Location Talca, Región del Maule, Chile Pins Style Layout Border Choose …" at bounding box center [729, 331] width 1458 height 704
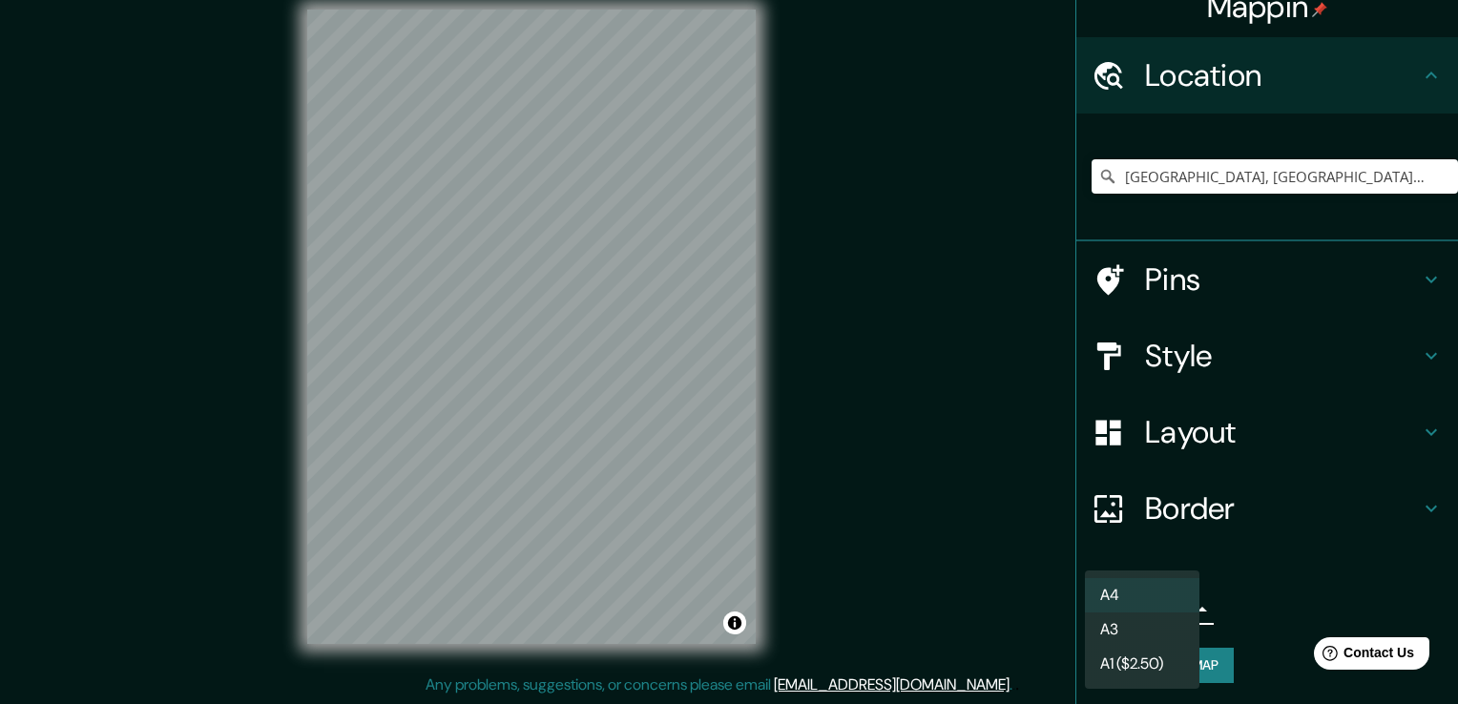
click at [1138, 642] on li "A3" at bounding box center [1142, 630] width 115 height 34
type input "a4"
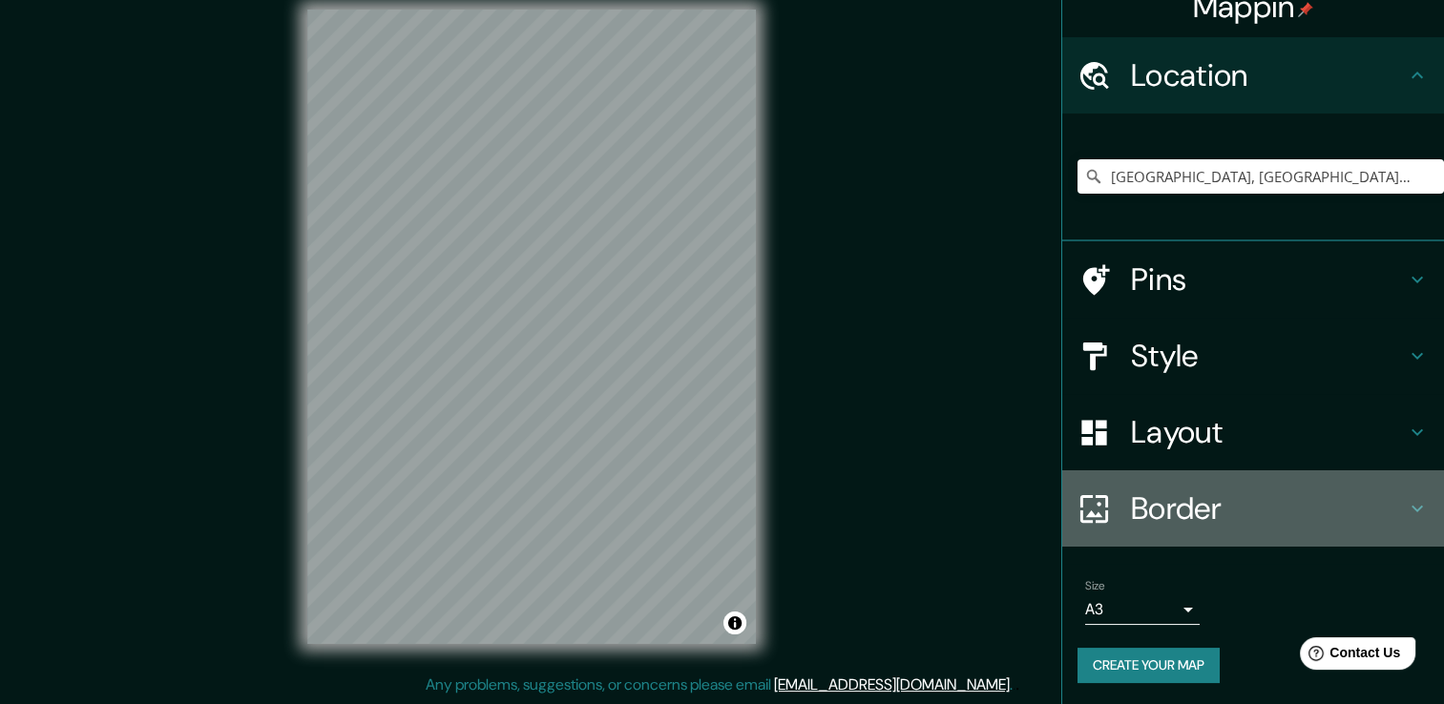
click at [1406, 505] on icon at bounding box center [1417, 508] width 23 height 23
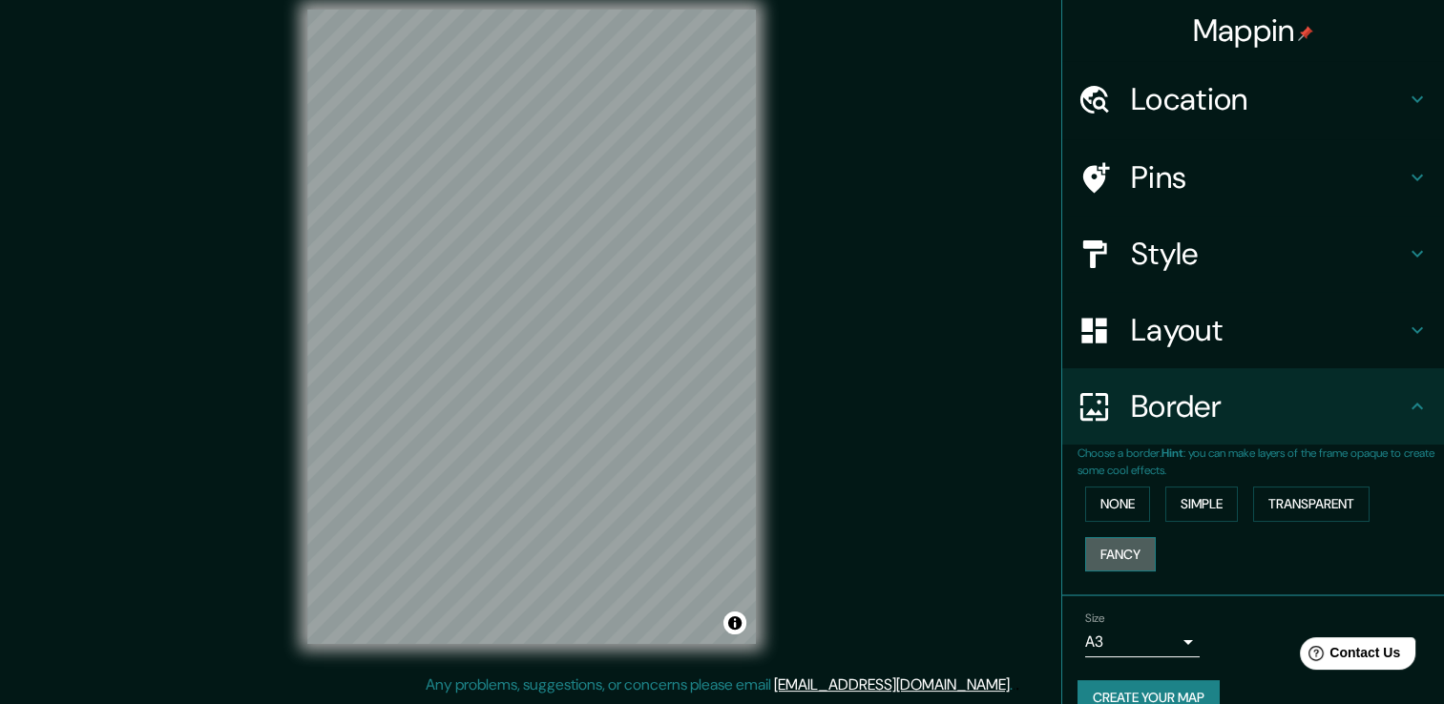
click at [1092, 548] on button "Fancy" at bounding box center [1120, 554] width 71 height 35
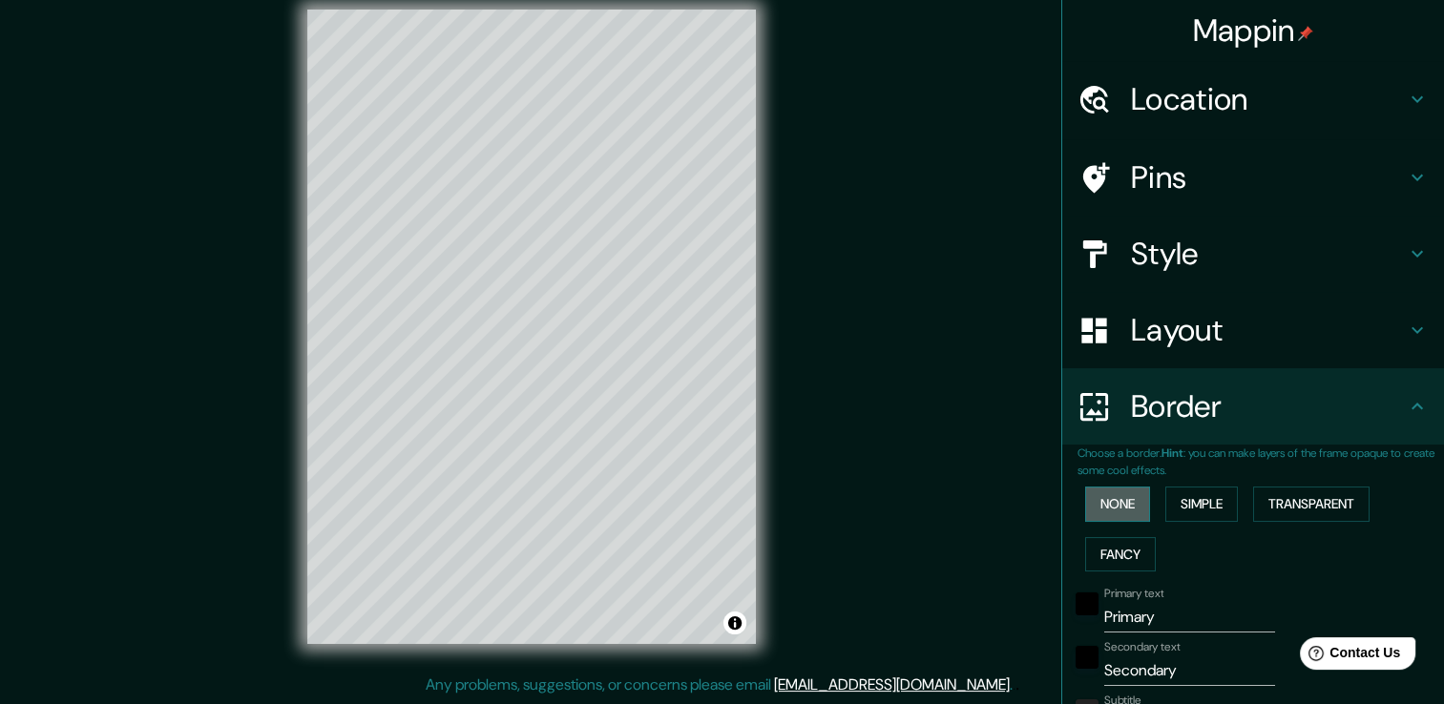
click at [1114, 507] on button "None" at bounding box center [1117, 504] width 65 height 35
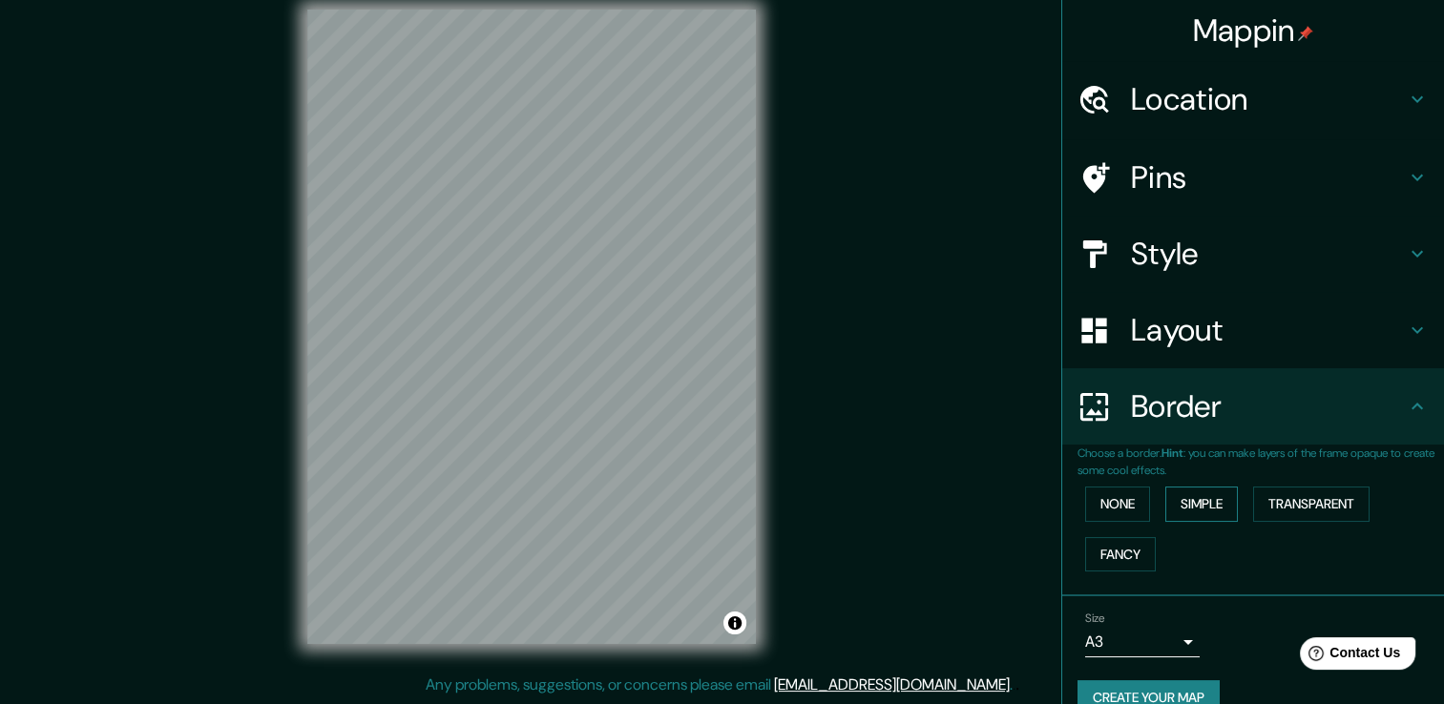
click at [1182, 501] on button "Simple" at bounding box center [1201, 504] width 73 height 35
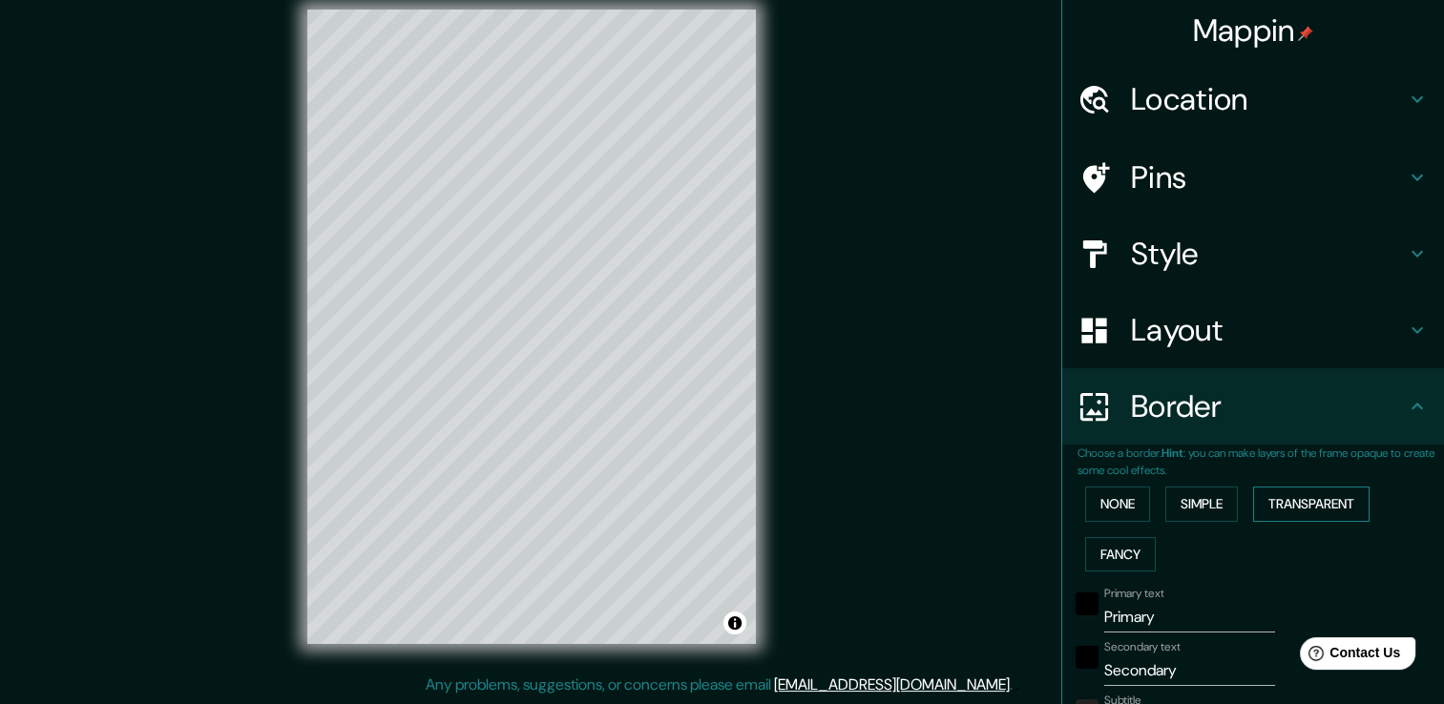
click at [1299, 501] on button "Transparent" at bounding box center [1311, 504] width 116 height 35
click at [1169, 506] on button "Simple" at bounding box center [1201, 504] width 73 height 35
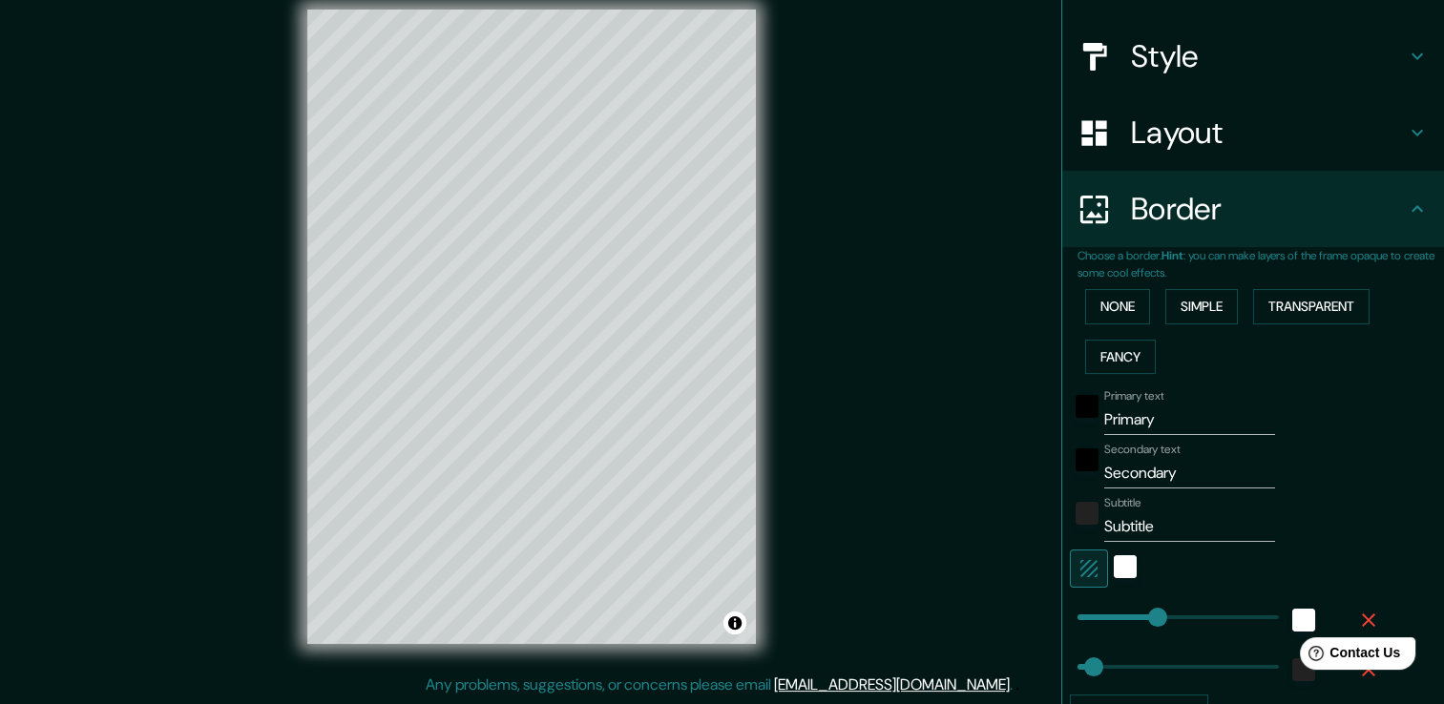
scroll to position [191, 0]
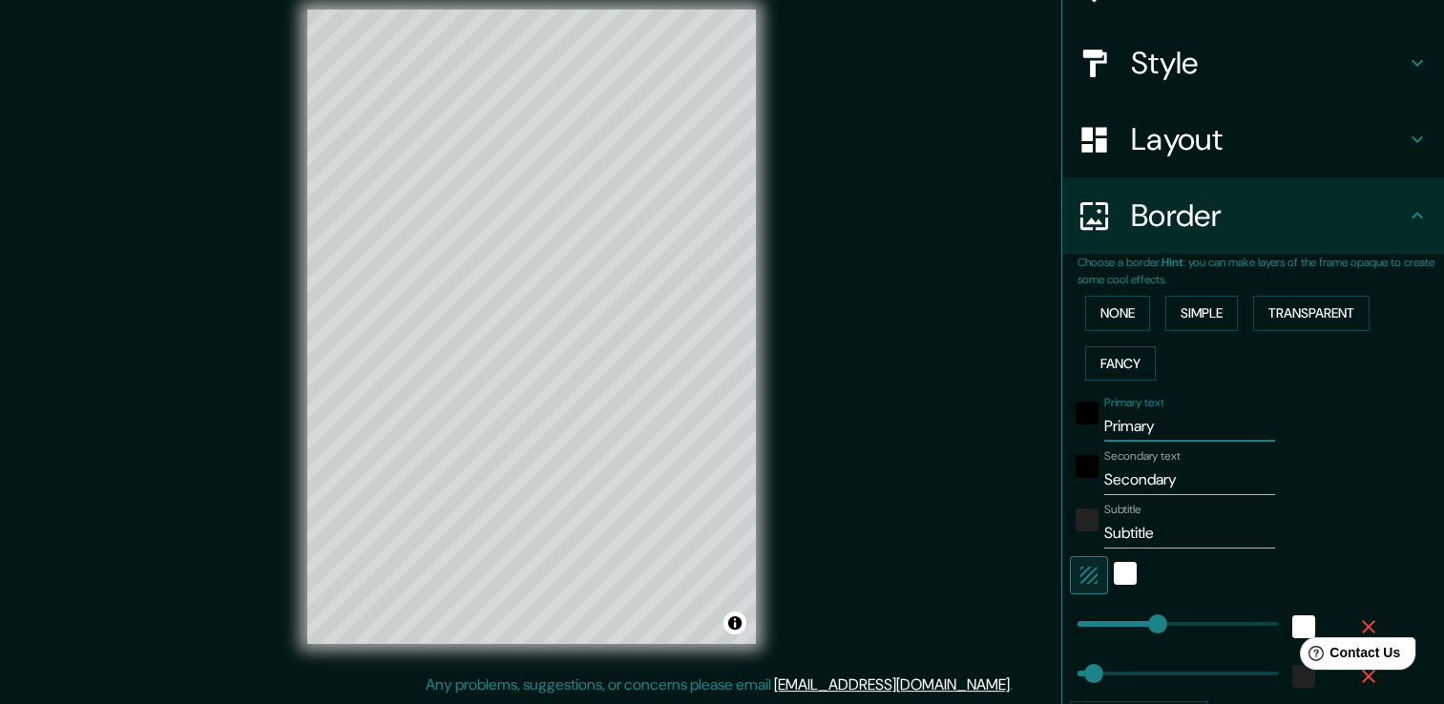
drag, startPoint x: 1182, startPoint y: 431, endPoint x: 1035, endPoint y: 444, distance: 147.5
click at [1037, 445] on div "Mappin Location [GEOGRAPHIC_DATA], [GEOGRAPHIC_DATA][PERSON_NAME], [GEOGRAPHIC_…" at bounding box center [722, 341] width 1444 height 725
type input "38"
type input "E"
type input "38"
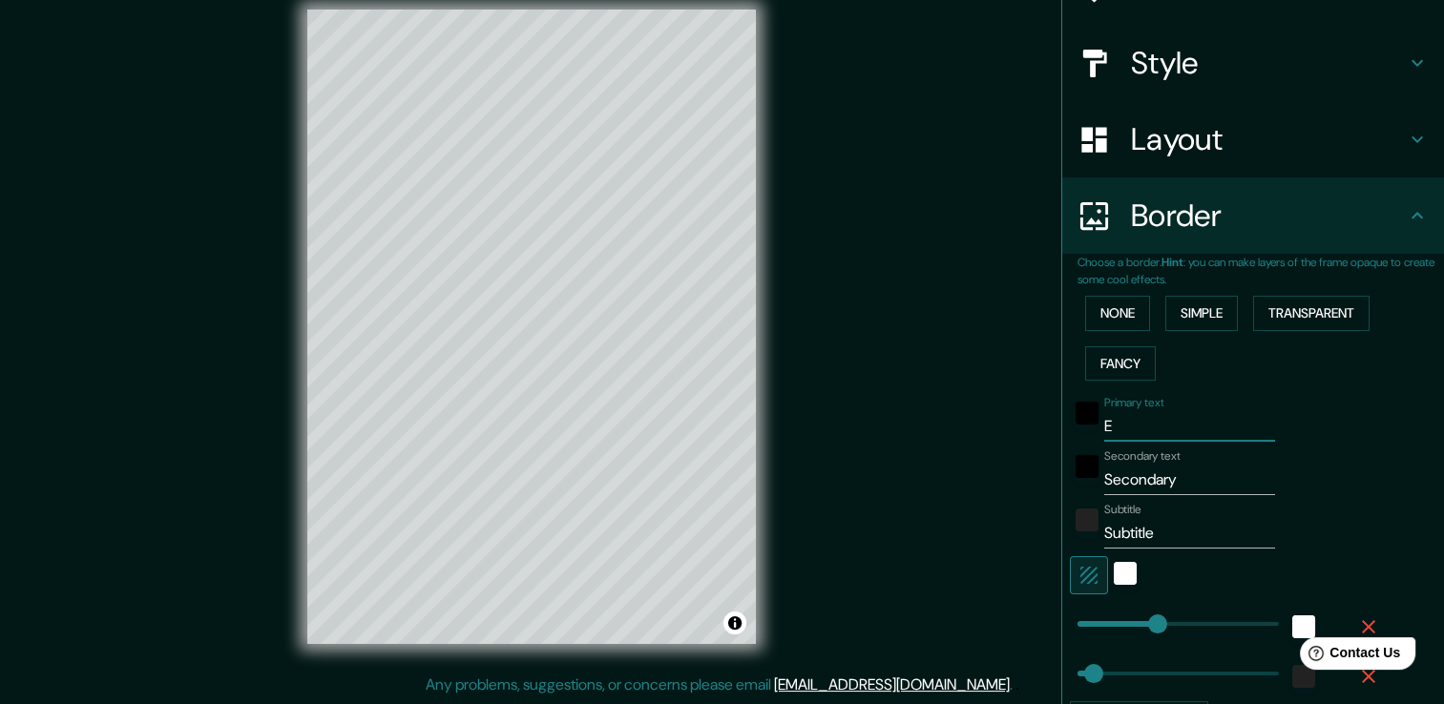
type input "ED"
type input "38"
type input "EDI"
type input "38"
type input "EDIF"
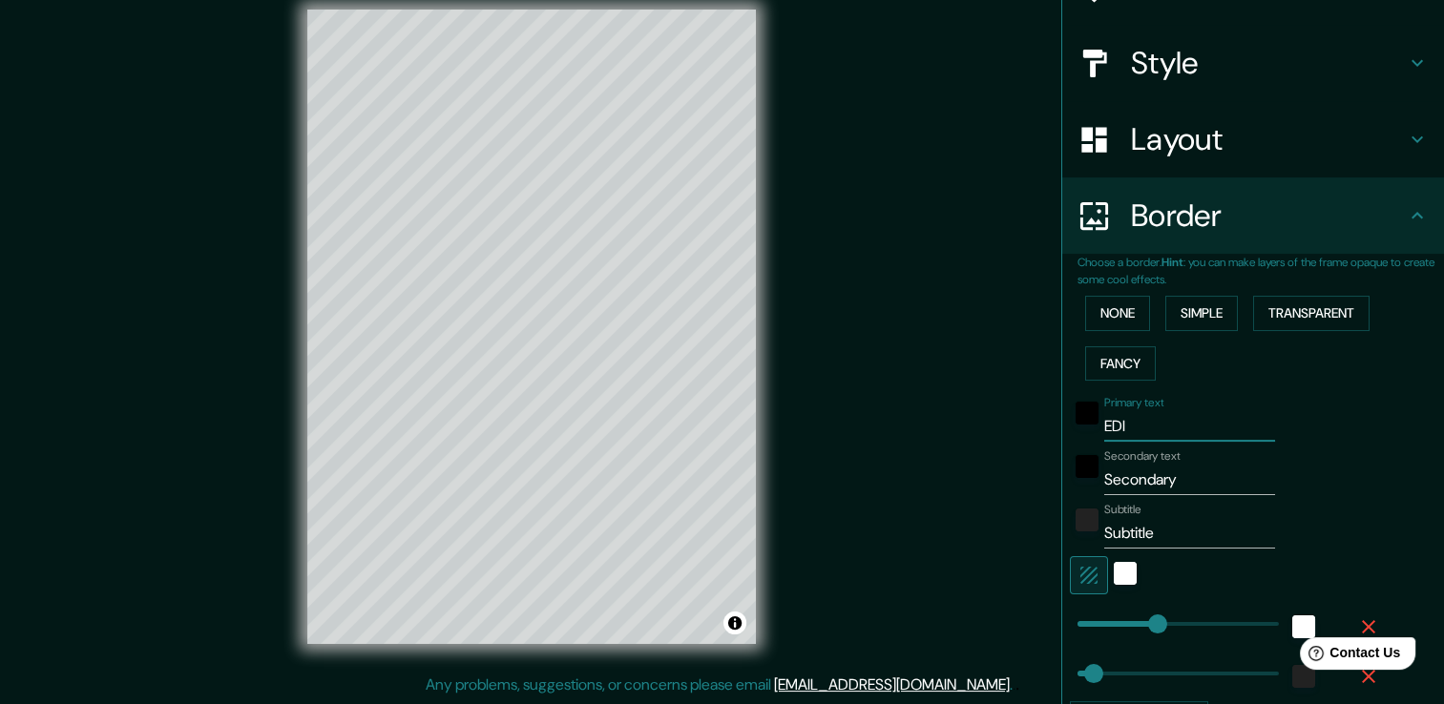
type input "38"
type input "EDIFI"
type input "38"
type input "EDIFIC"
type input "38"
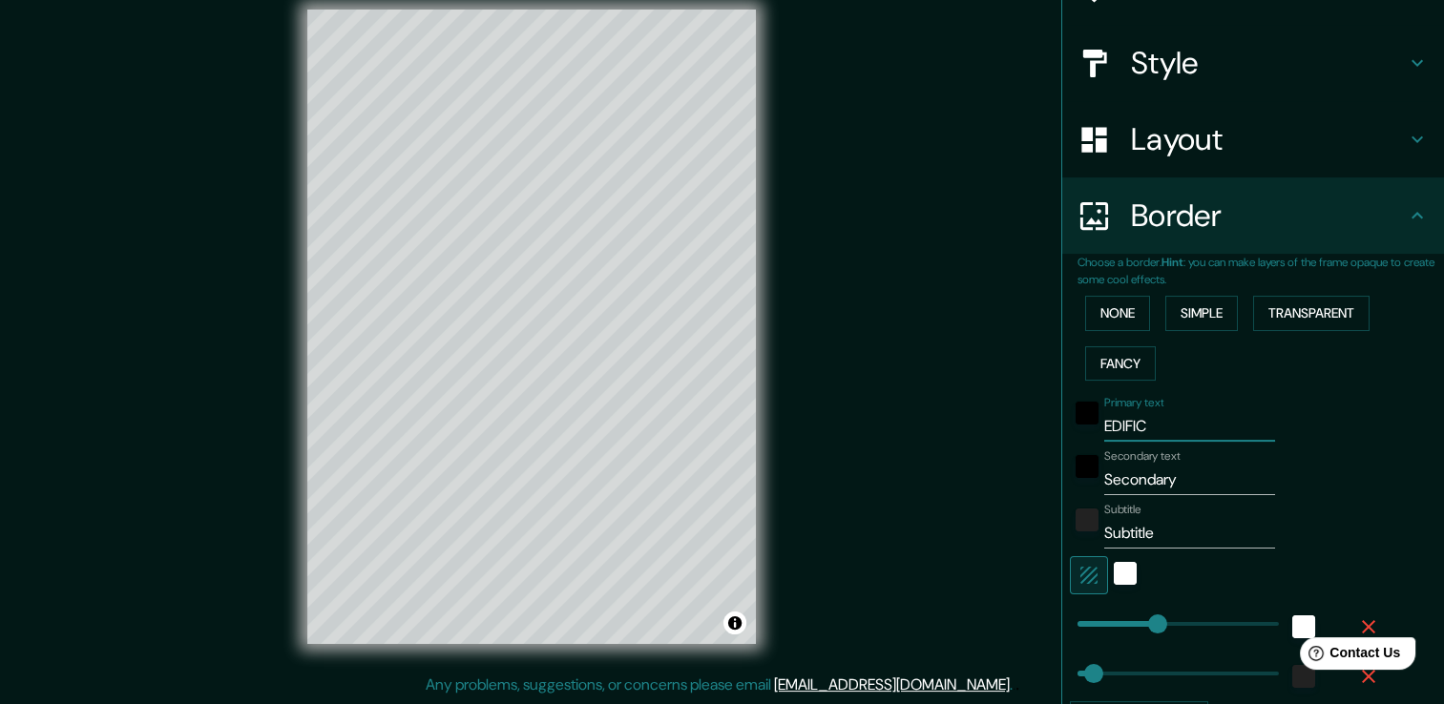
type input "EDIFICA"
type input "38"
type input "EDIFICAC"
type input "38"
type input "EDIFICACI"
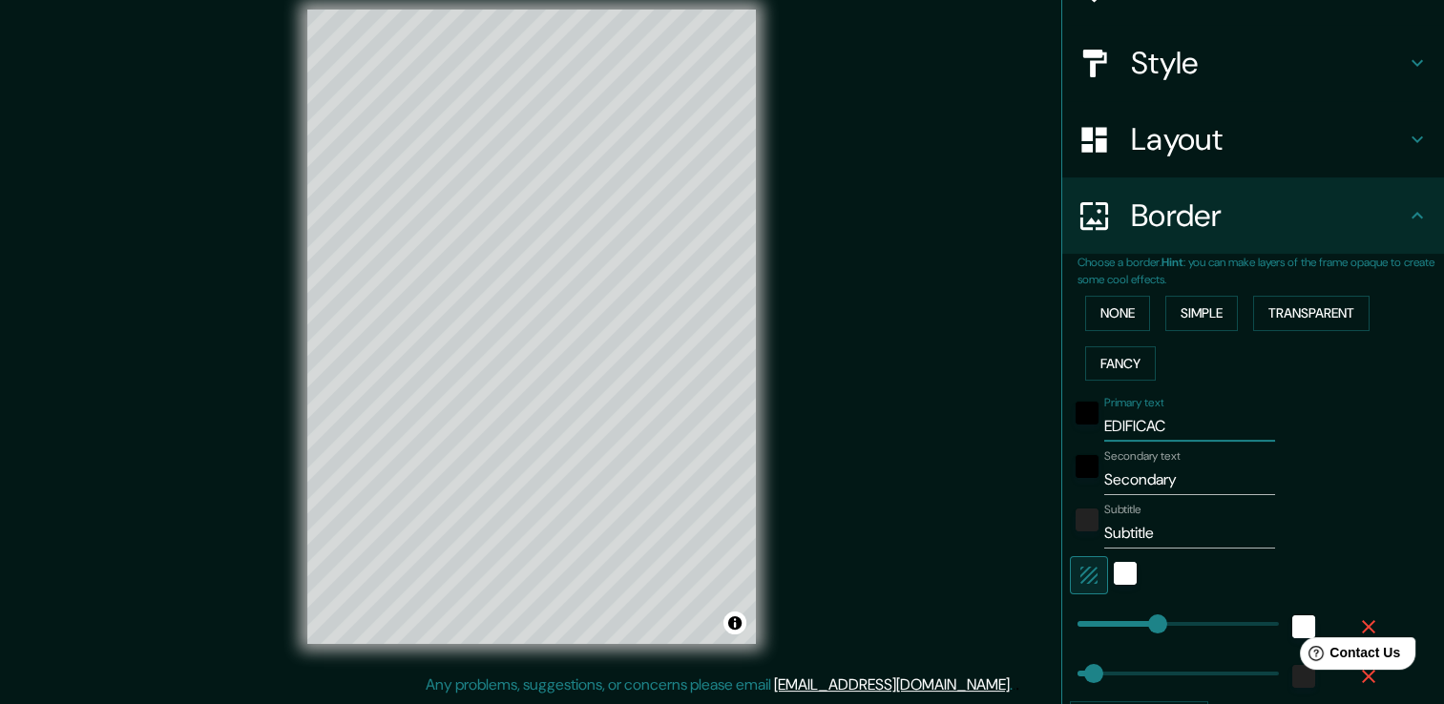
type input "38"
type input "EDIFICACIO"
type input "38"
type input "EDIFICACION"
type input "38"
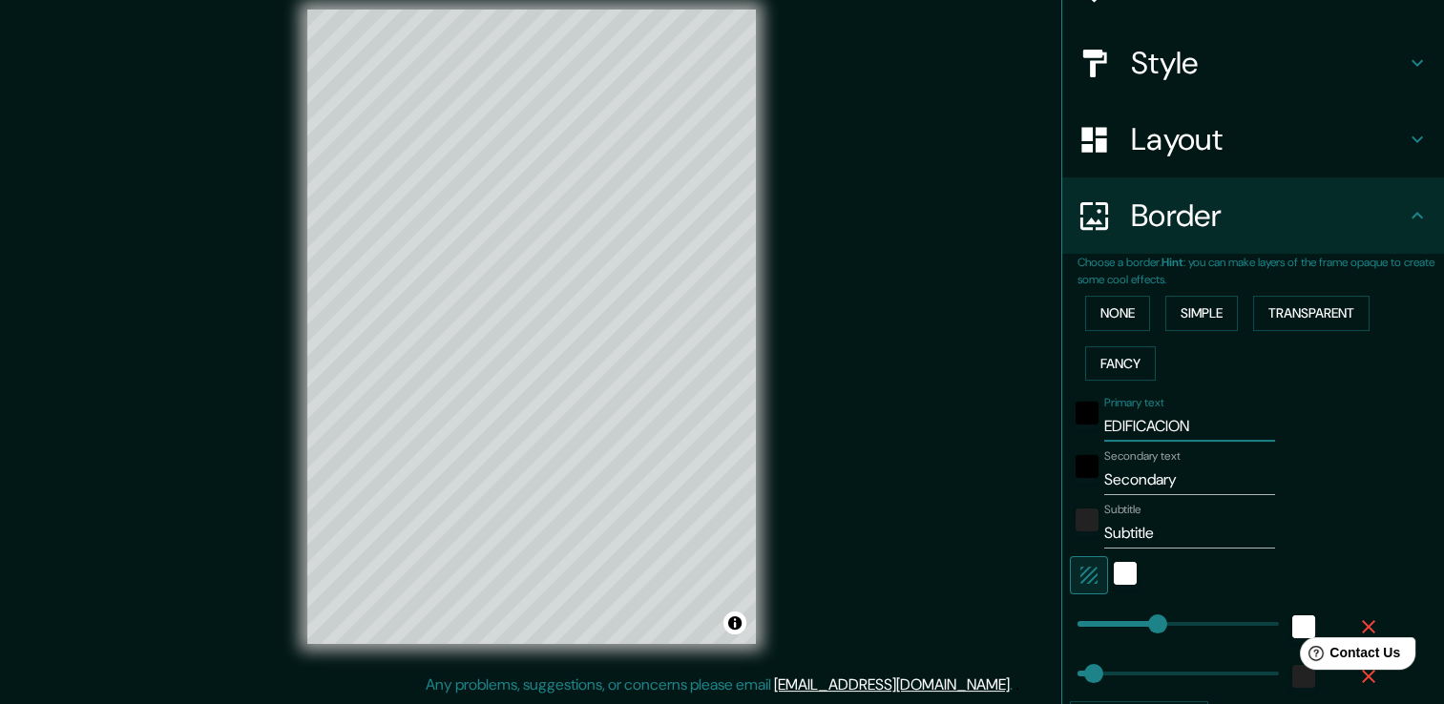
type input "EDIFICACIONE"
type input "38"
type input "EDIFICACIONES"
type input "38"
type input "EDIFICACIONES"
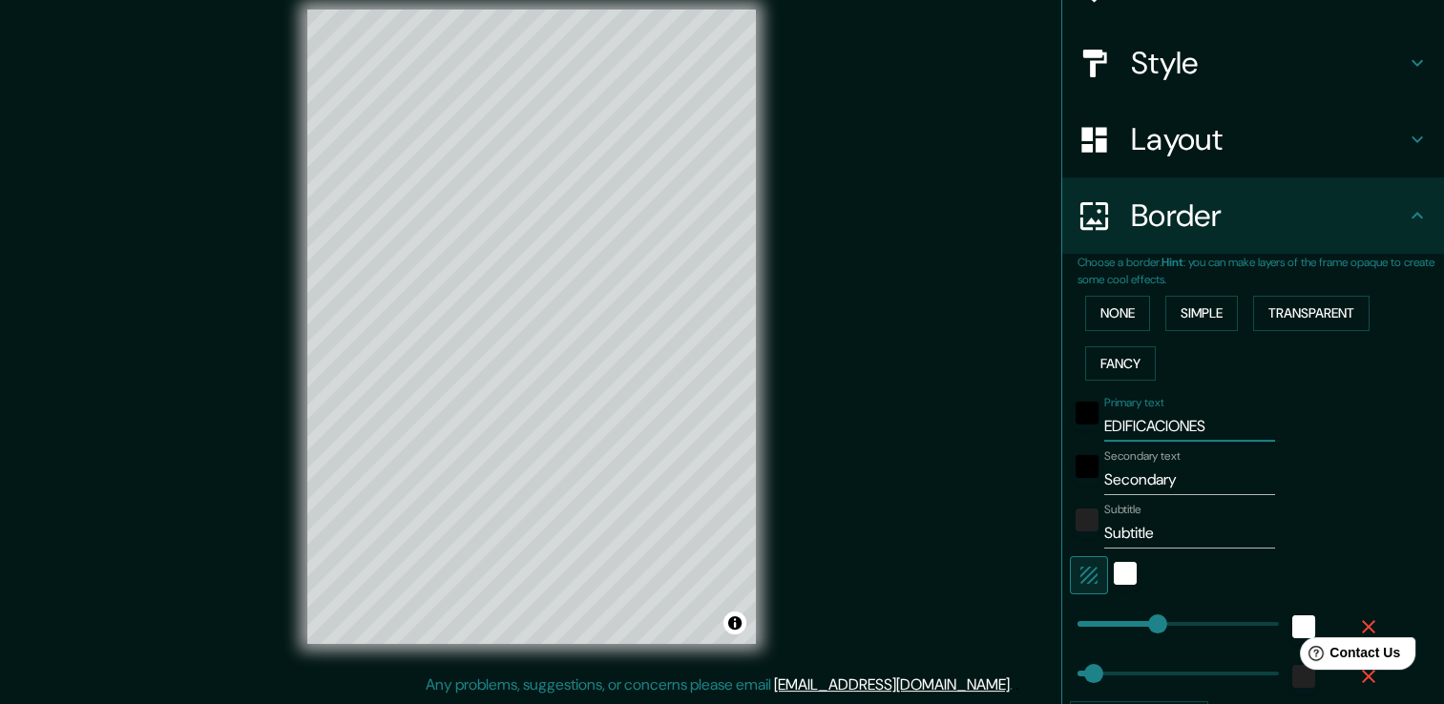
type input "17"
drag, startPoint x: 1088, startPoint y: 640, endPoint x: 1070, endPoint y: 642, distance: 18.4
type input "38"
type input "141"
drag, startPoint x: 1075, startPoint y: 624, endPoint x: 1124, endPoint y: 616, distance: 50.4
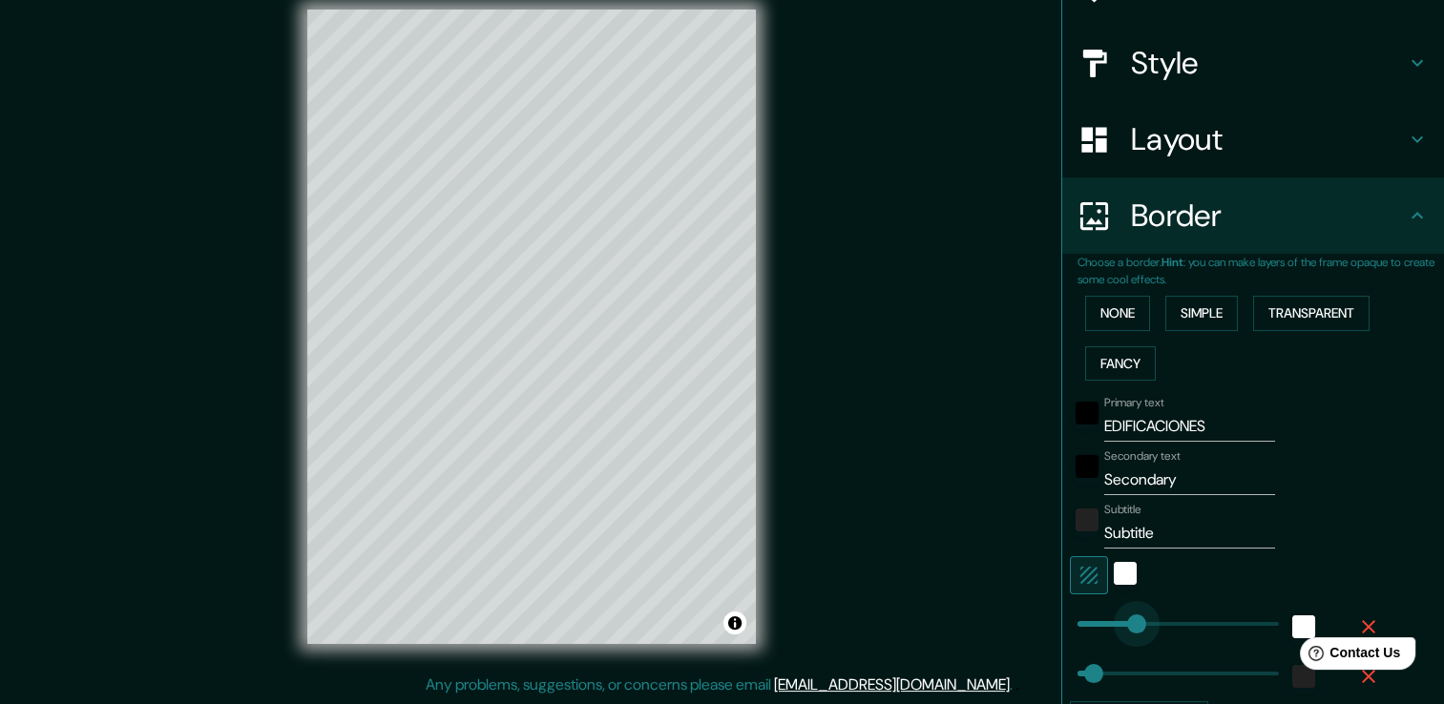
type input "38"
type input "253"
drag, startPoint x: 1129, startPoint y: 619, endPoint x: 1171, endPoint y: 615, distance: 42.2
type input "38"
type input "318"
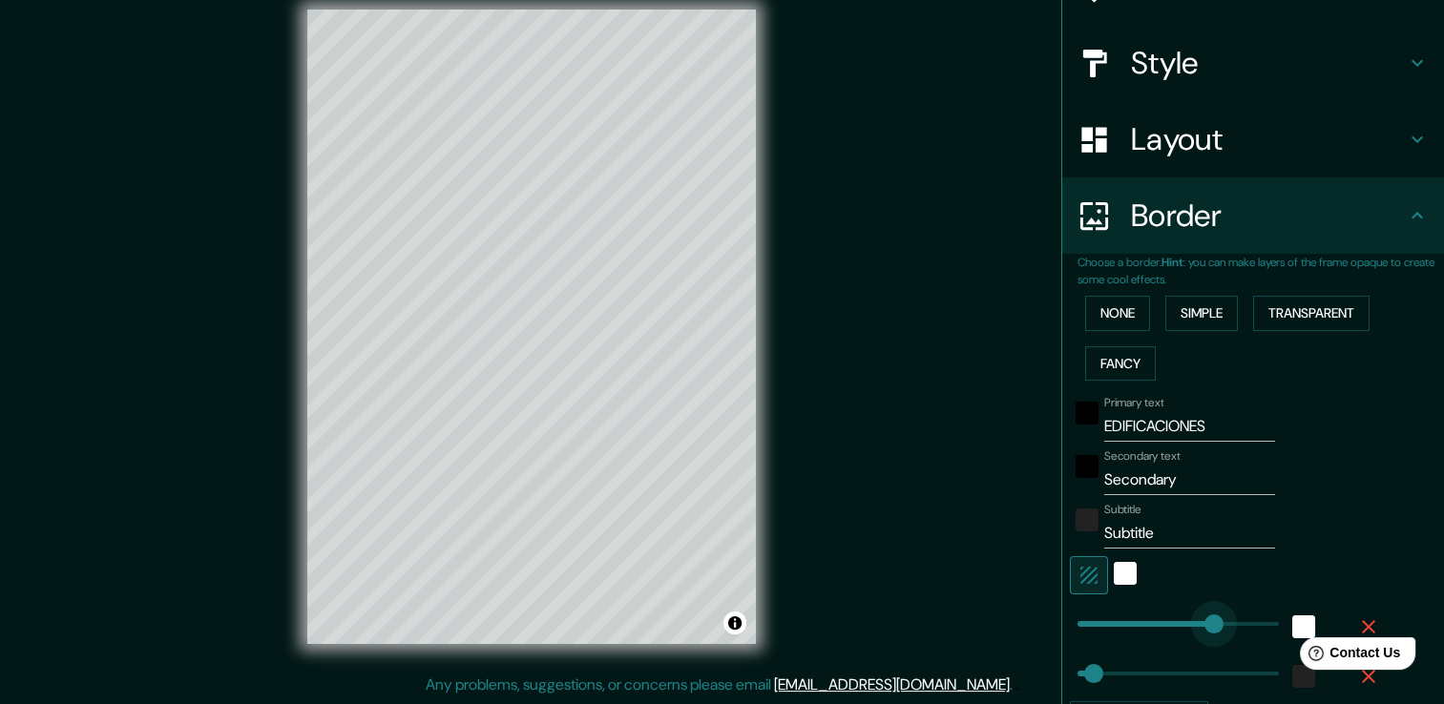
drag, startPoint x: 1170, startPoint y: 617, endPoint x: 1199, endPoint y: 601, distance: 32.5
type input "38"
type input "217"
drag, startPoint x: 1189, startPoint y: 624, endPoint x: 1153, endPoint y: 641, distance: 40.1
type input "38"
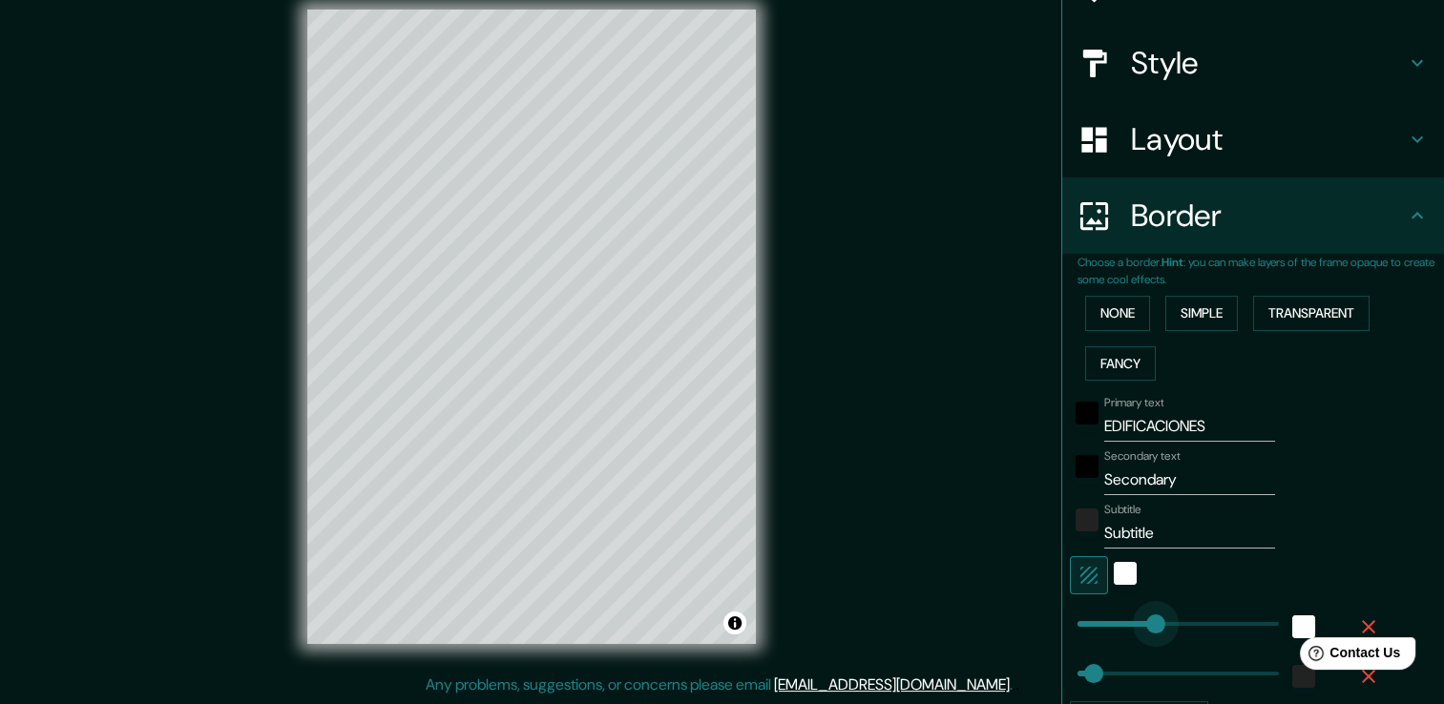
type input "72"
drag, startPoint x: 1148, startPoint y: 623, endPoint x: 1092, endPoint y: 634, distance: 57.3
type input "38"
type input "128"
click at [1083, 573] on icon "button" at bounding box center [1089, 575] width 23 height 23
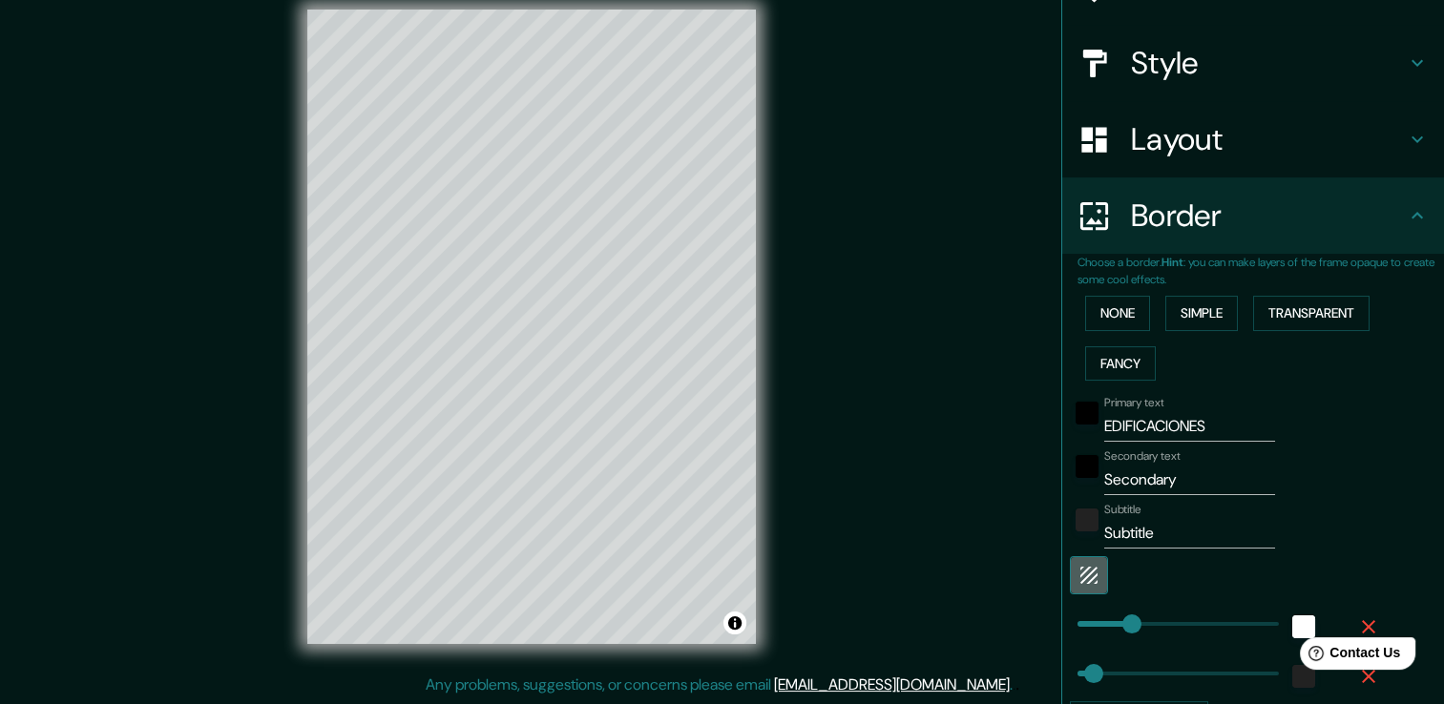
click at [1081, 576] on icon "button" at bounding box center [1089, 575] width 23 height 23
click at [1114, 570] on div "white" at bounding box center [1125, 573] width 23 height 23
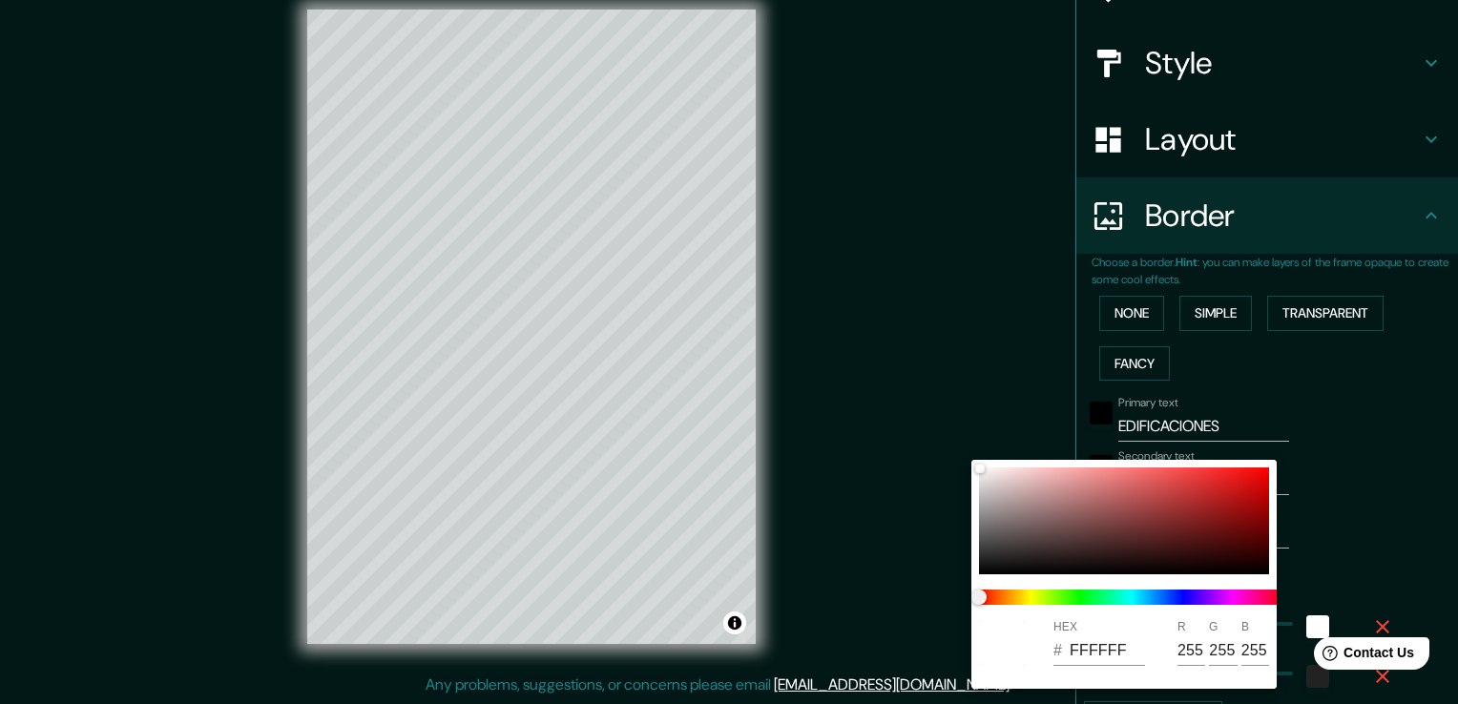
click at [1387, 522] on div at bounding box center [729, 352] width 1458 height 704
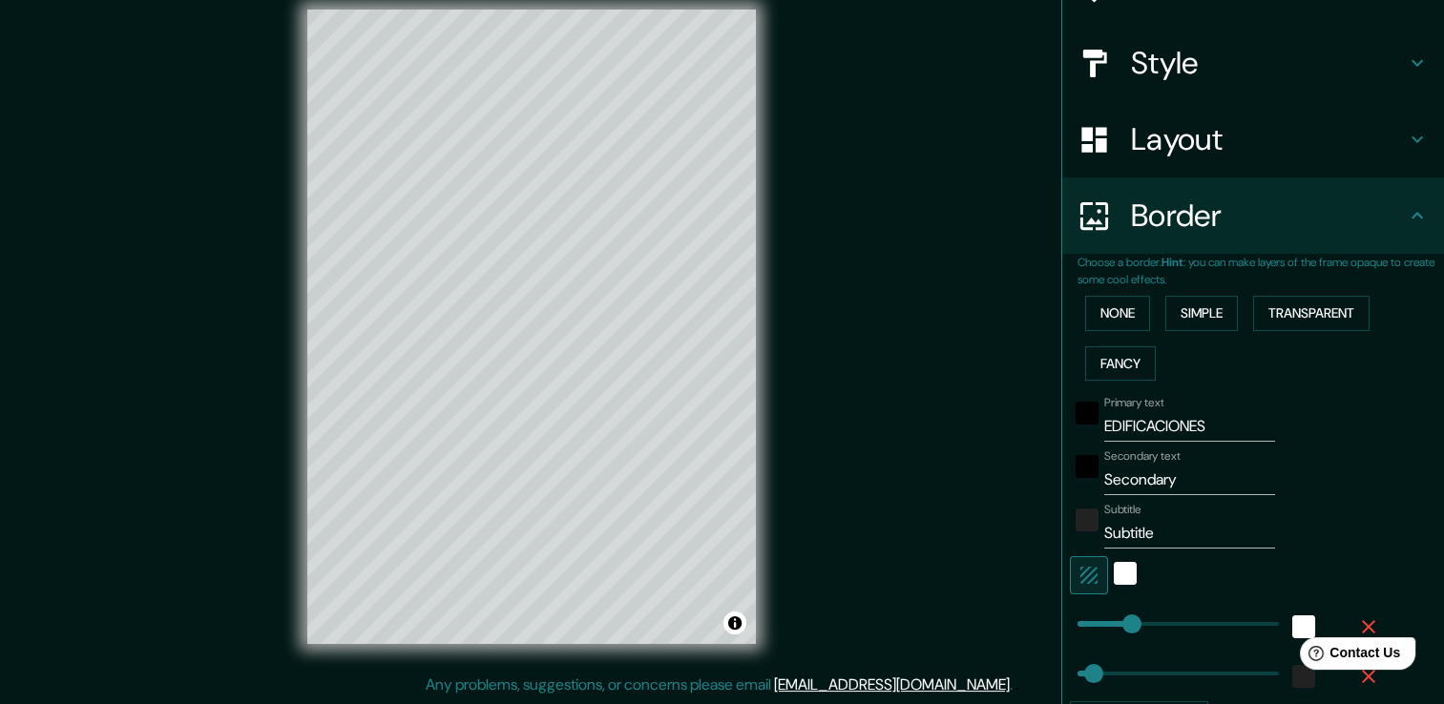
click at [1078, 577] on icon "button" at bounding box center [1089, 575] width 23 height 23
click at [1081, 575] on icon "button" at bounding box center [1089, 575] width 17 height 17
type input "38"
click at [734, 613] on div "© Mapbox © OpenStreetMap Improve this map" at bounding box center [531, 327] width 449 height 635
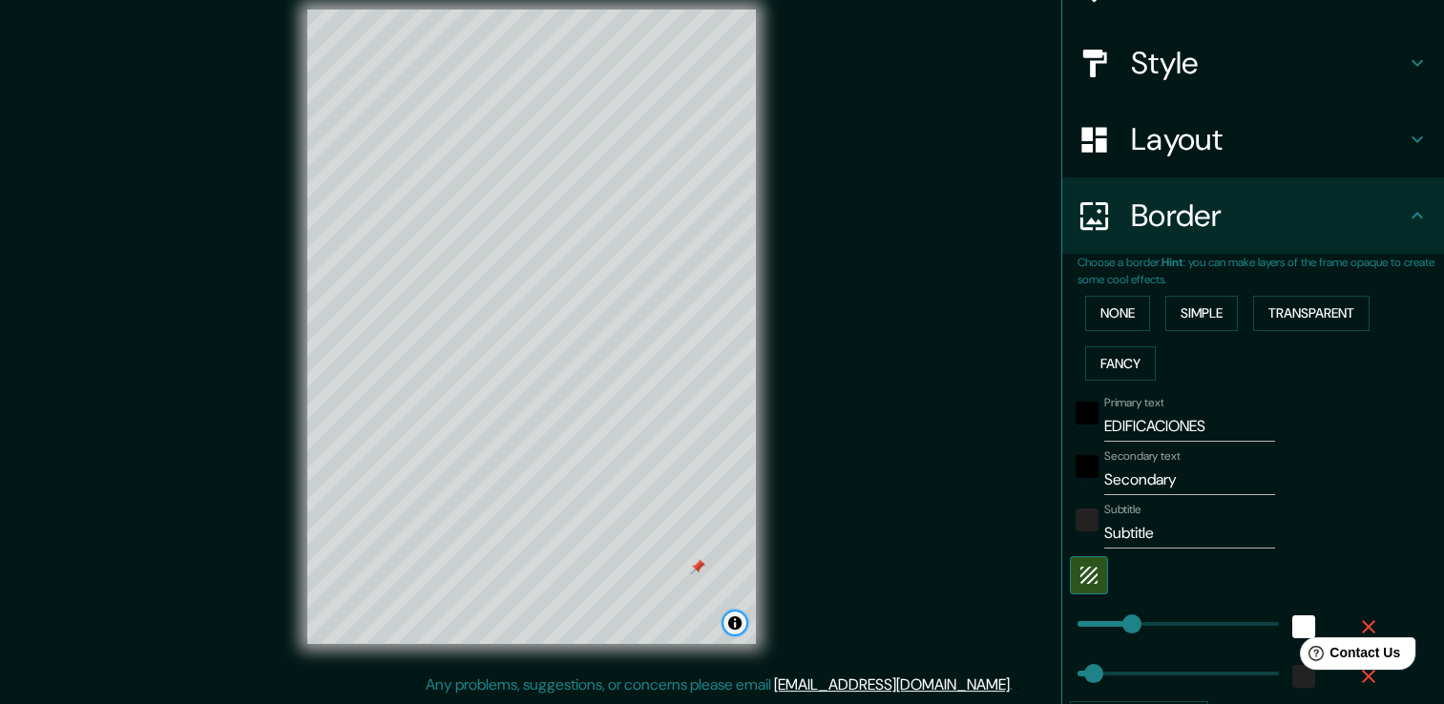
click at [736, 623] on button "Toggle attribution" at bounding box center [735, 623] width 23 height 23
click at [765, 552] on div "© Mapbox © OpenStreetMap Improve this map" at bounding box center [532, 326] width 510 height 695
drag, startPoint x: 760, startPoint y: 376, endPoint x: 1122, endPoint y: 319, distance: 367.2
click at [1122, 319] on button "None" at bounding box center [1117, 313] width 65 height 35
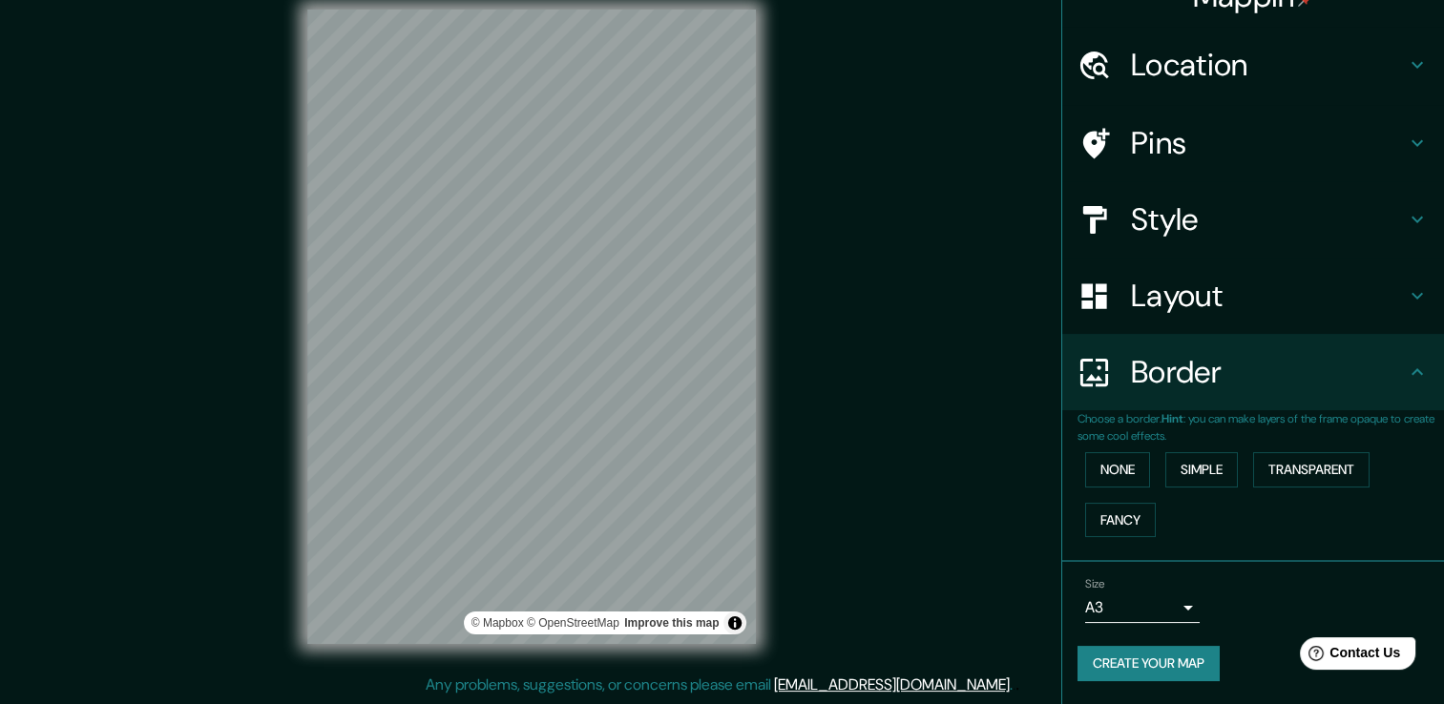
scroll to position [31, 0]
